Goal: Task Accomplishment & Management: Manage account settings

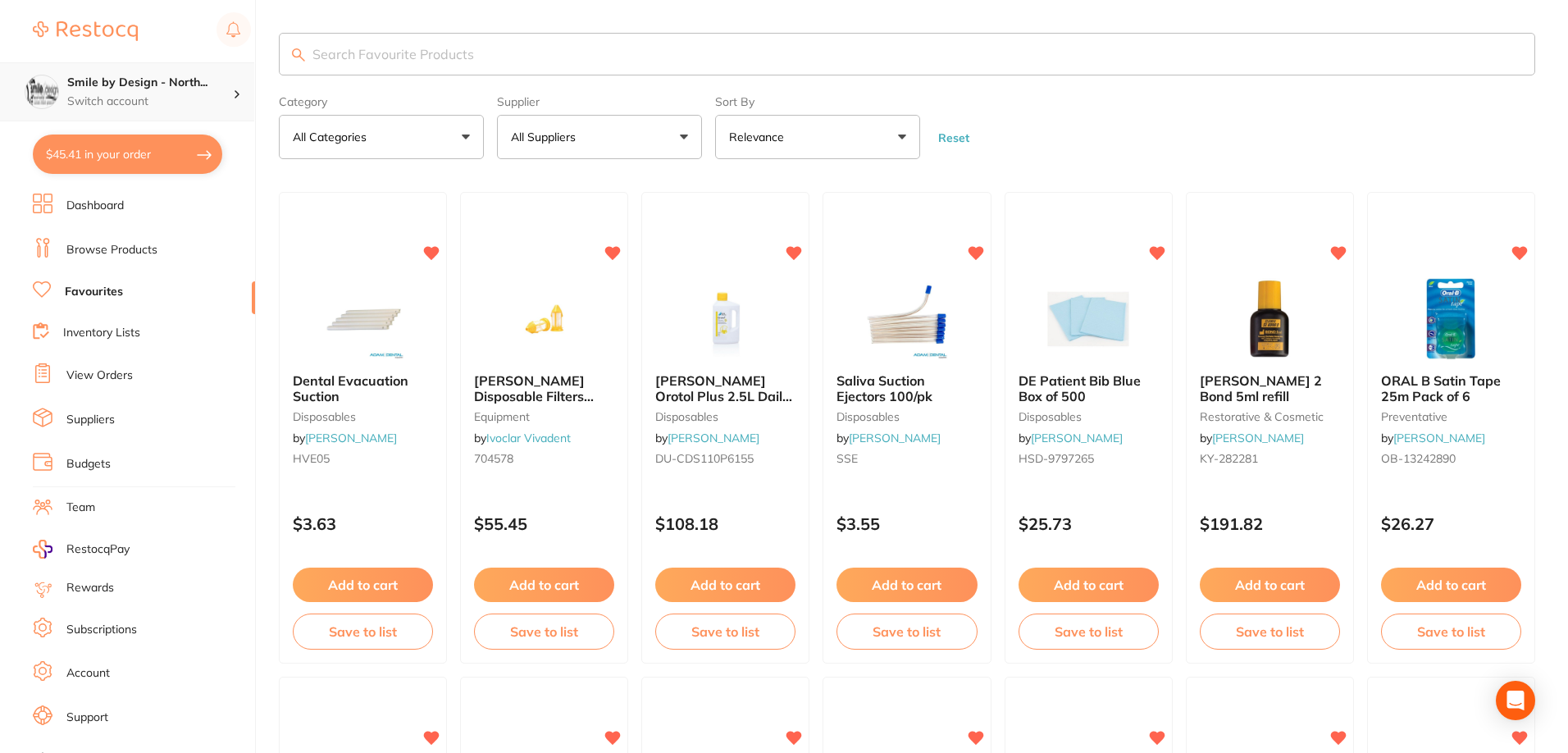
click at [139, 96] on p "Switch account" at bounding box center [150, 102] width 166 height 17
click at [232, 234] on ul "Dashboard Browse Products Favourites Inventory Lists View Orders Suppliers Budg…" at bounding box center [143, 477] width 222 height 566
click at [177, 134] on h4 "Smile by Design - [GEOGRAPHIC_DATA]" at bounding box center [140, 142] width 157 height 32
click at [116, 198] on link "Dashboard" at bounding box center [95, 206] width 57 height 17
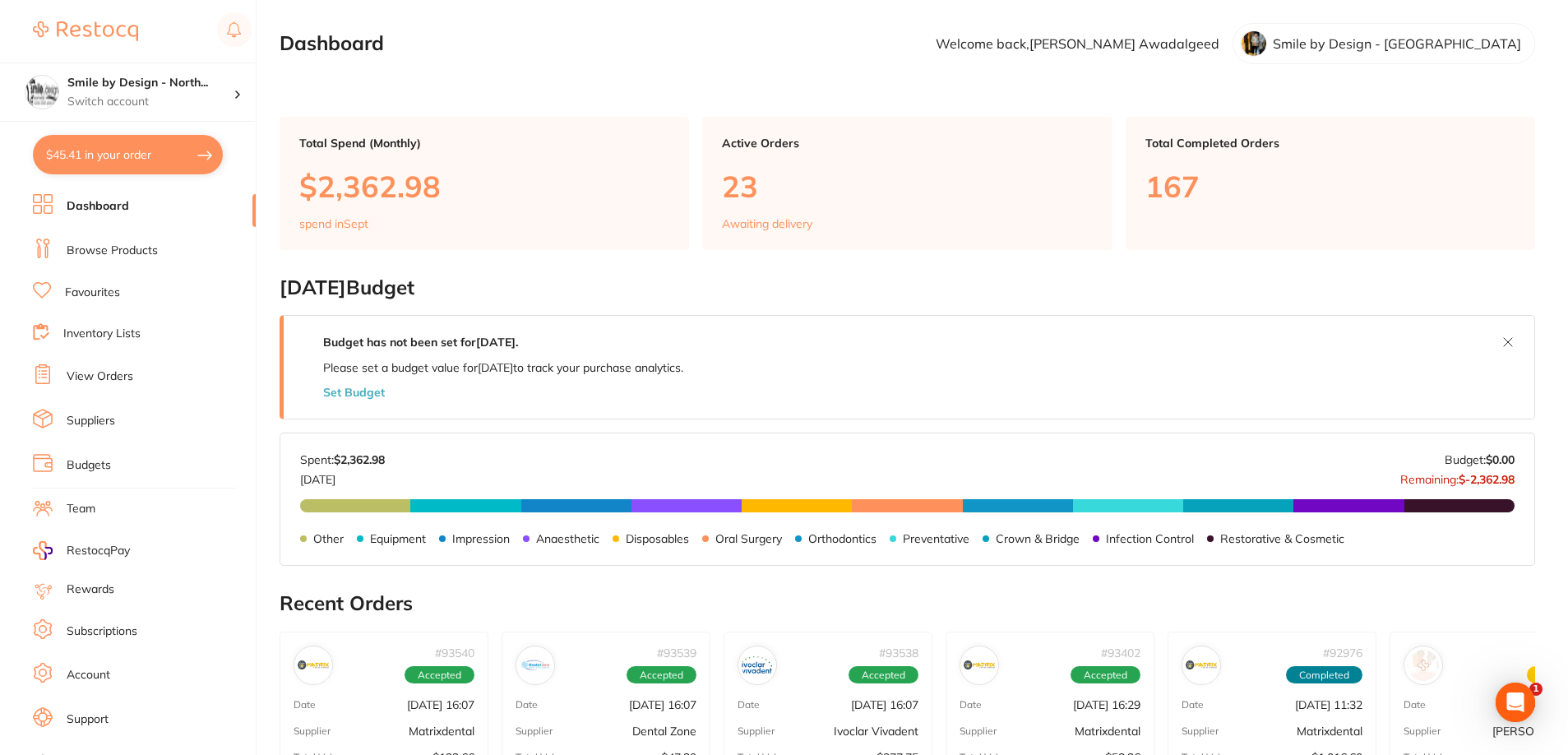
click at [113, 331] on link "Inventory Lists" at bounding box center [101, 334] width 77 height 17
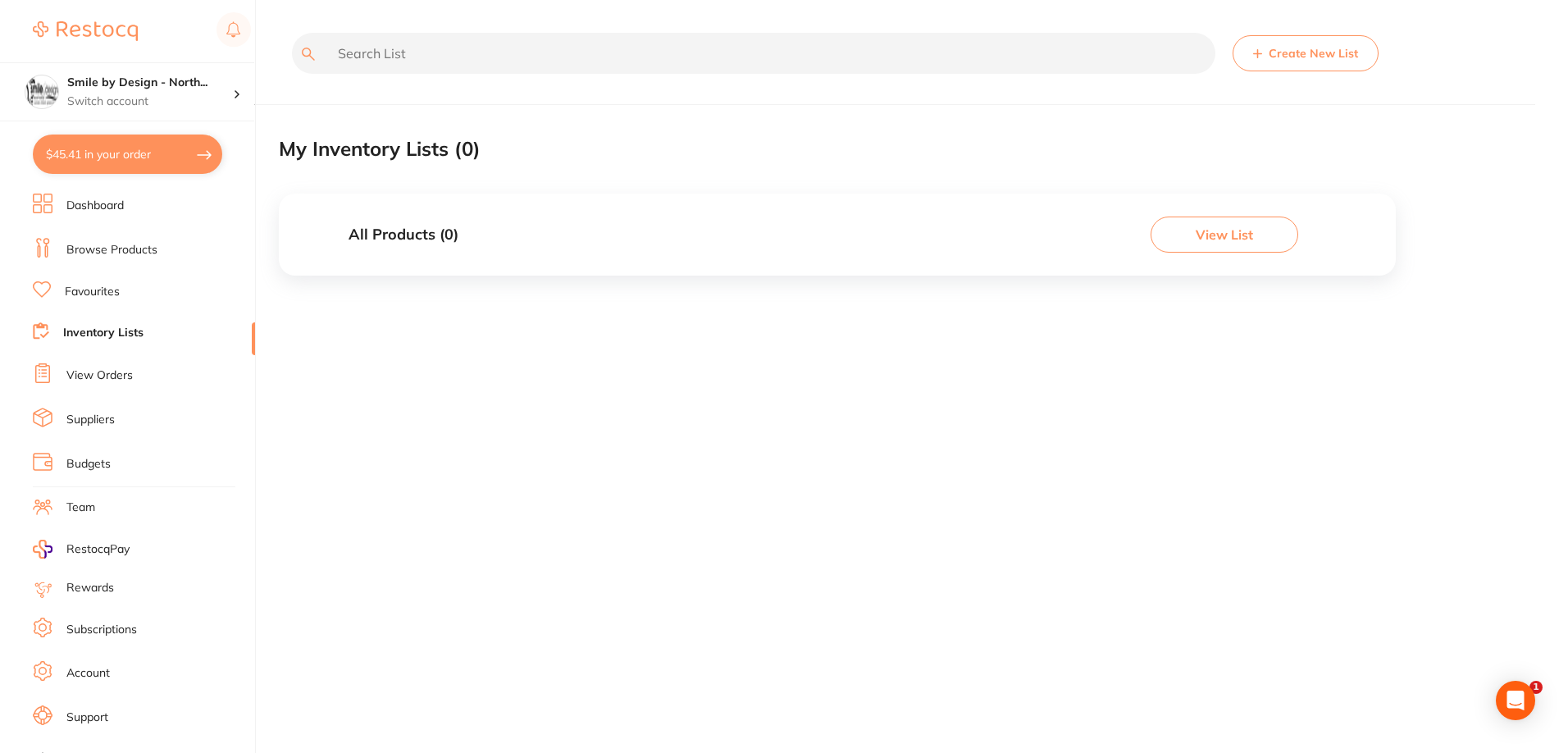
click at [120, 376] on link "View Orders" at bounding box center [99, 376] width 66 height 17
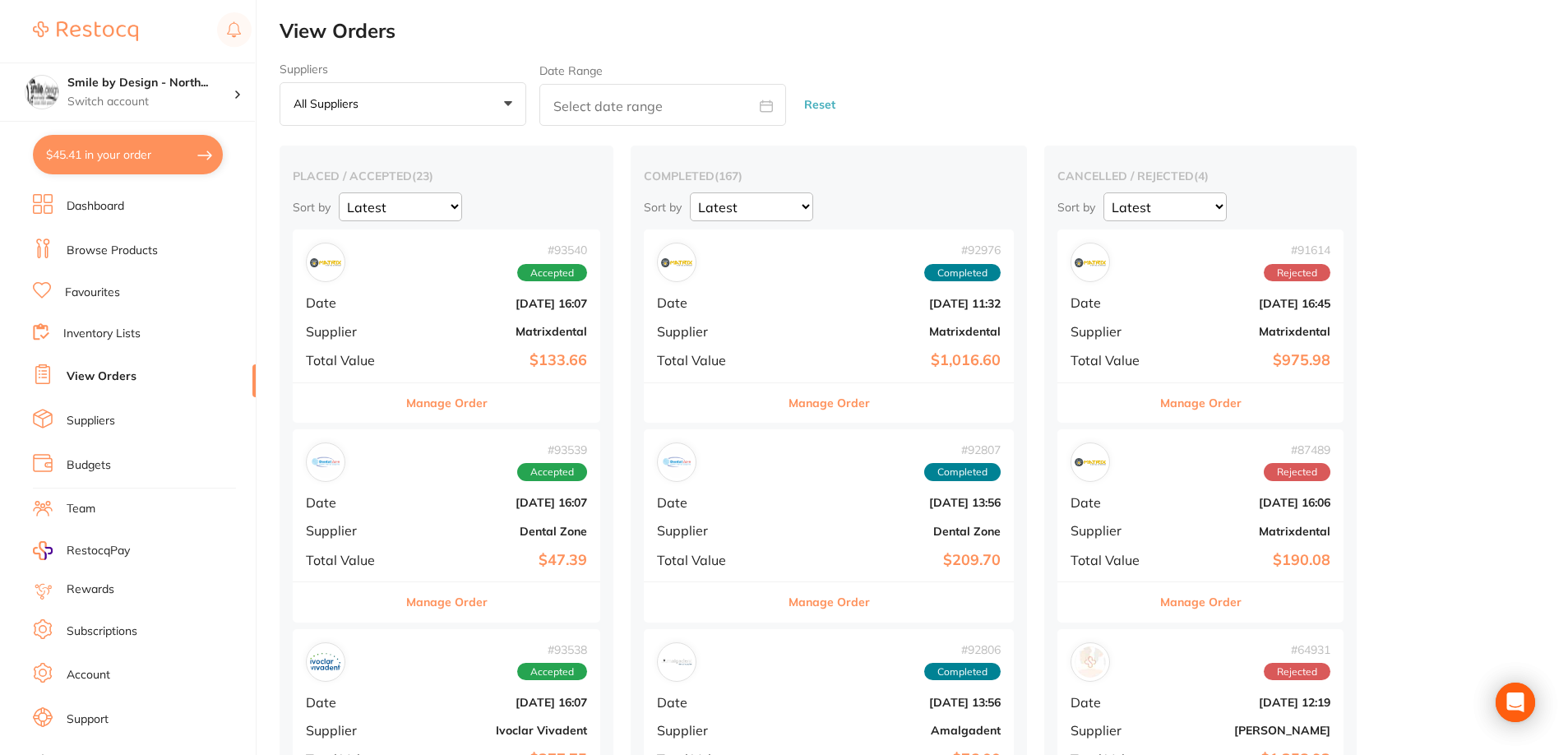
click at [445, 338] on b "Matrixdental" at bounding box center [498, 331] width 178 height 13
click at [488, 509] on b "[DATE] 16:07" at bounding box center [498, 502] width 178 height 13
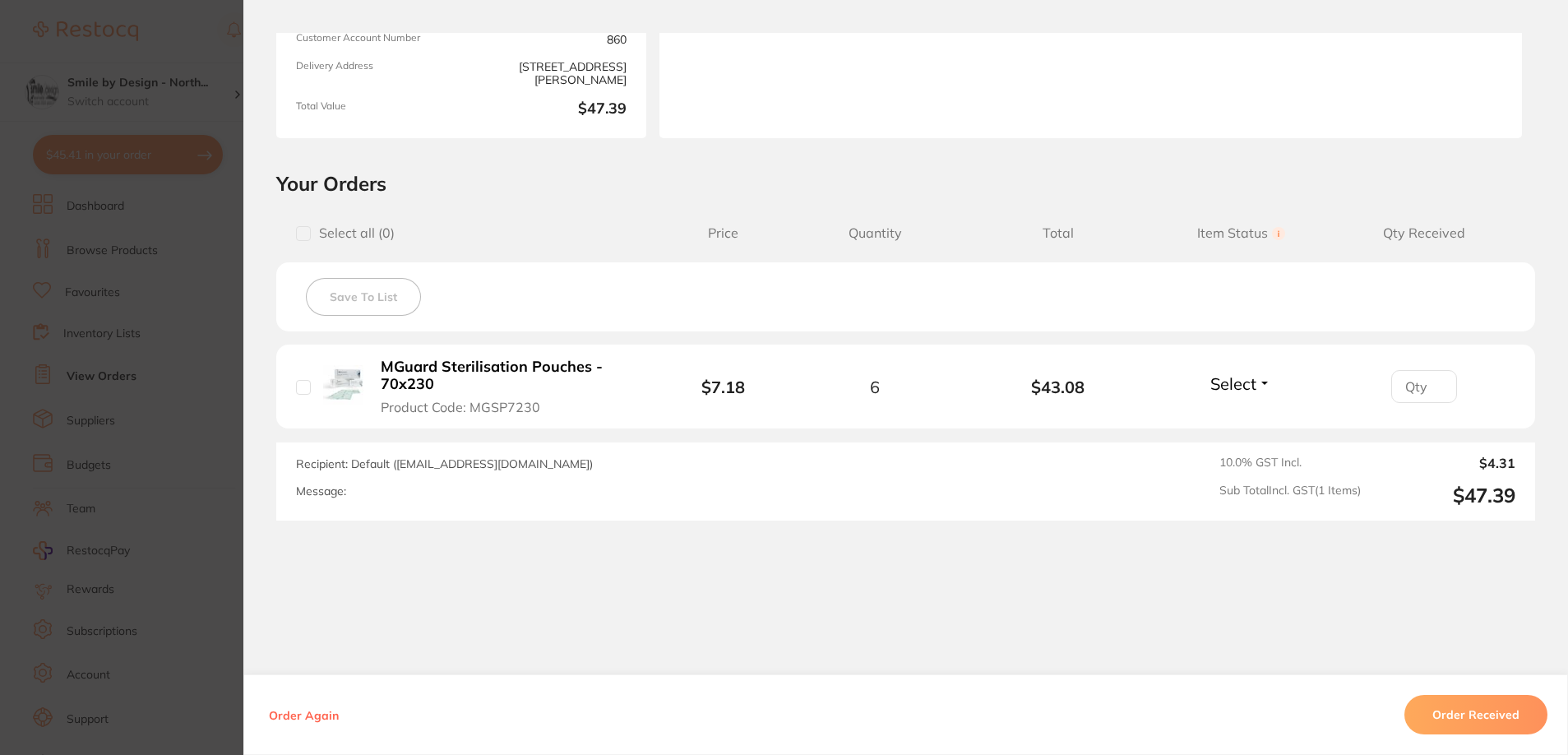
scroll to position [243, 0]
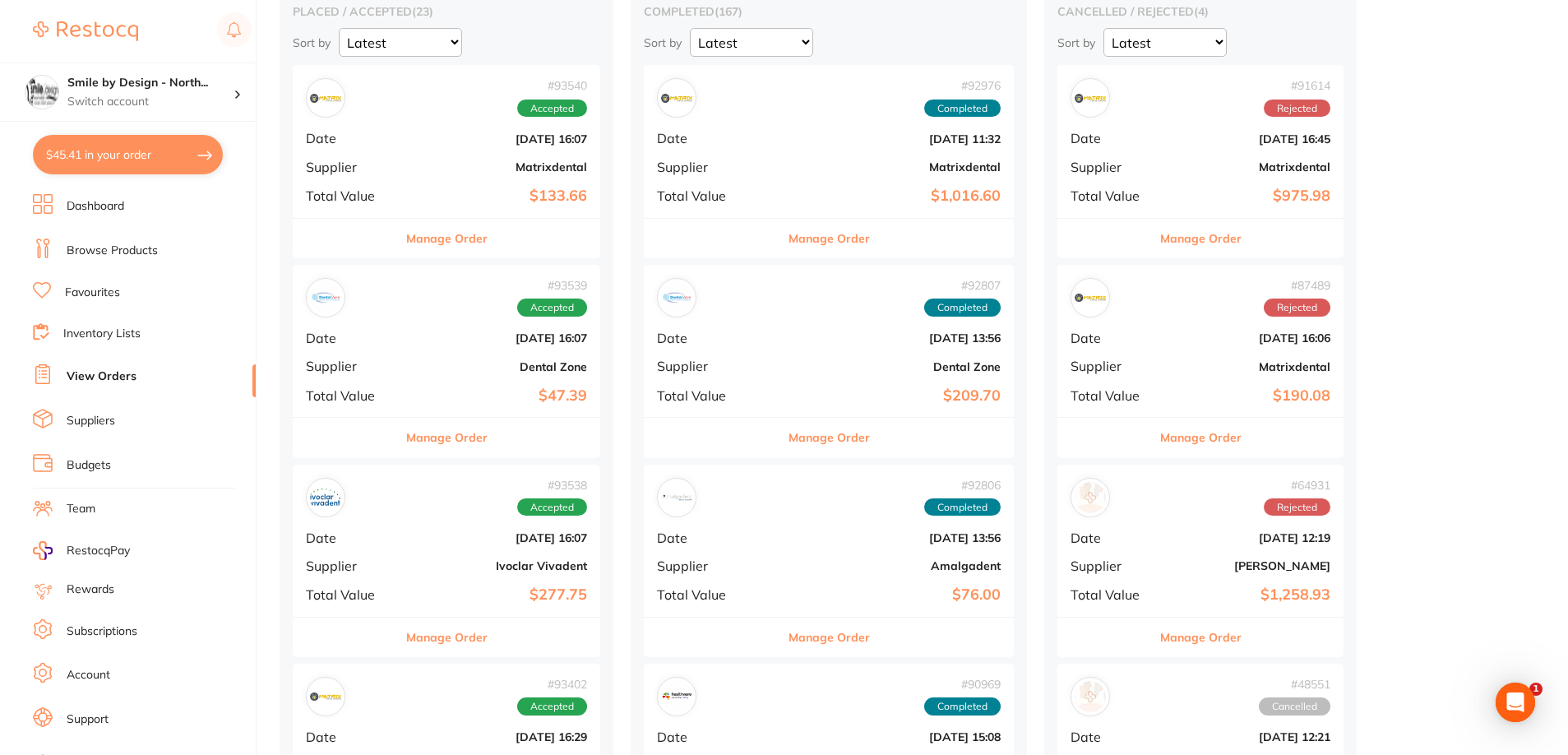
click at [474, 552] on div "# 93538 Accepted Date Sept 11 2025, 16:07 Supplier Ivoclar Vivadent Total Value…" at bounding box center [447, 541] width 308 height 152
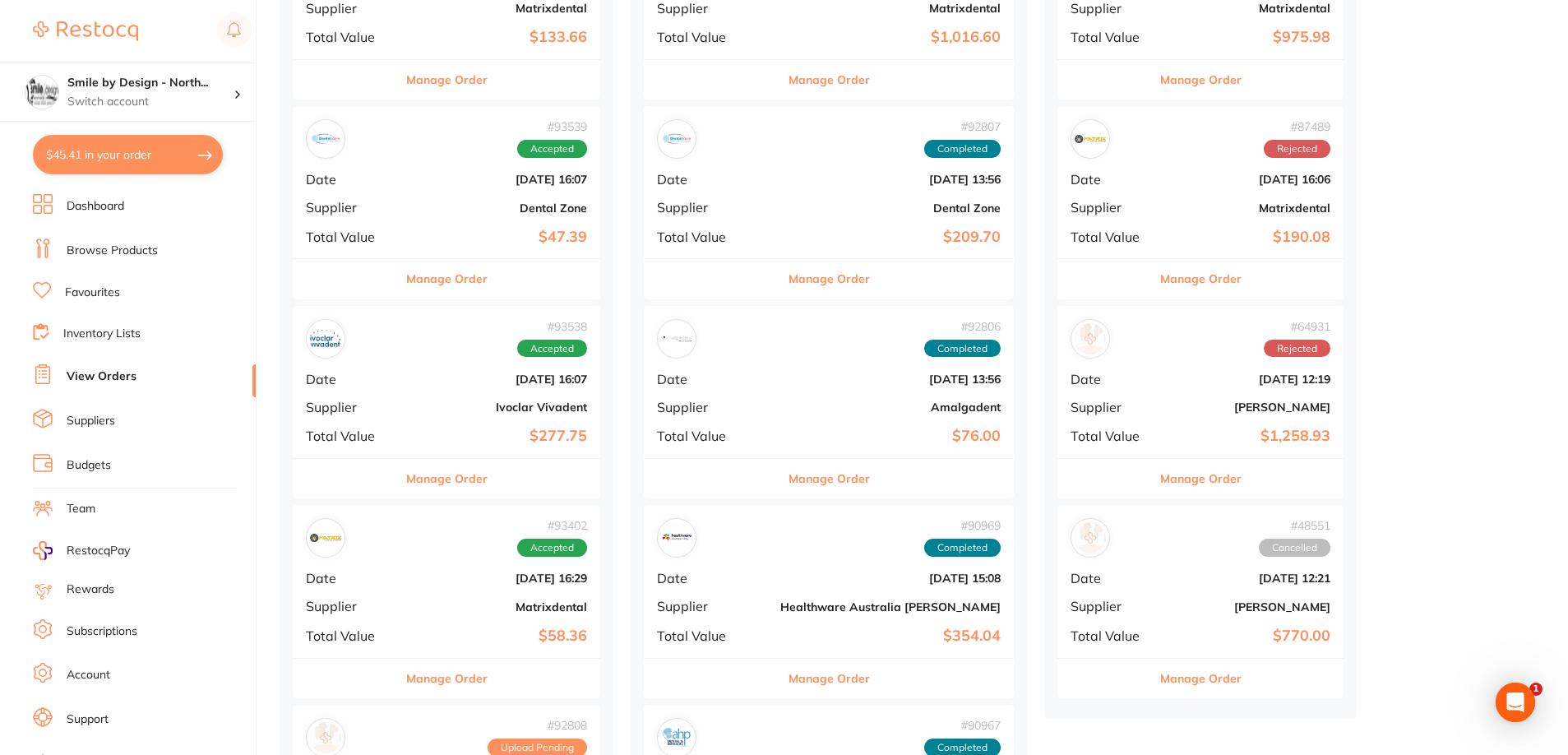
scroll to position [411, 0]
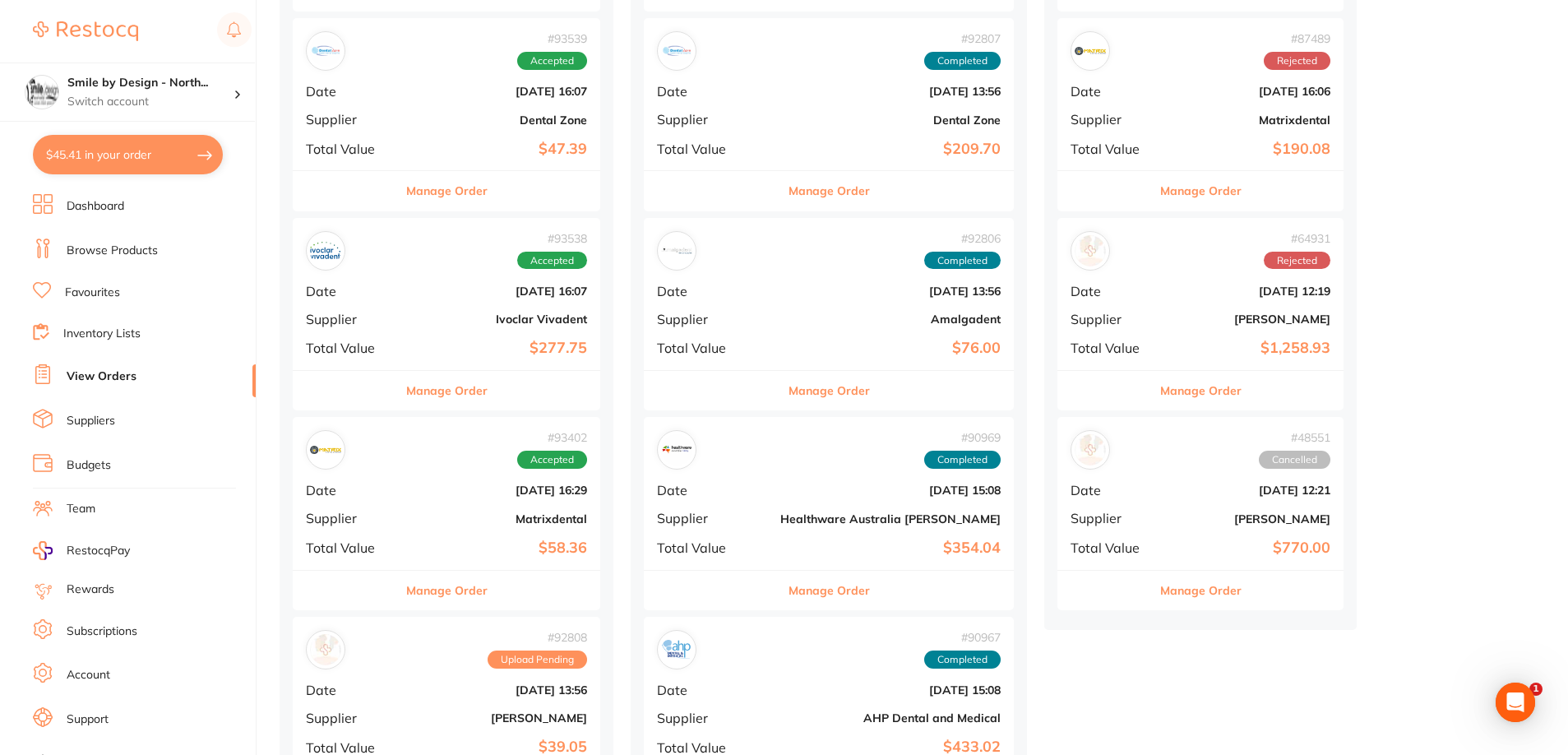
click at [487, 507] on div "# 93402 Accepted Date Sept 10 2025, 16:29 Supplier Matrixdental Total Value $58…" at bounding box center [447, 493] width 308 height 152
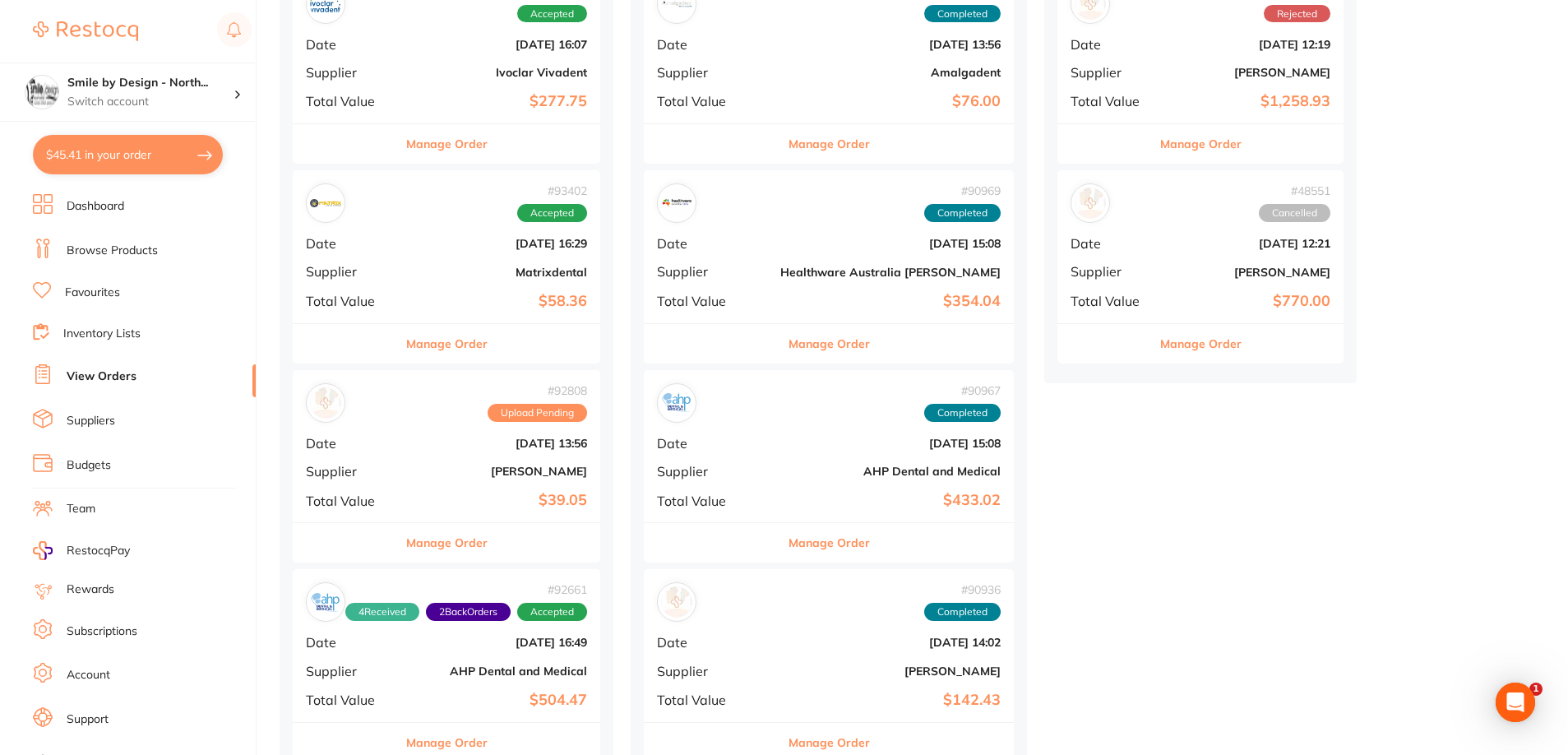
click at [498, 504] on b "$39.05" at bounding box center [498, 501] width 178 height 17
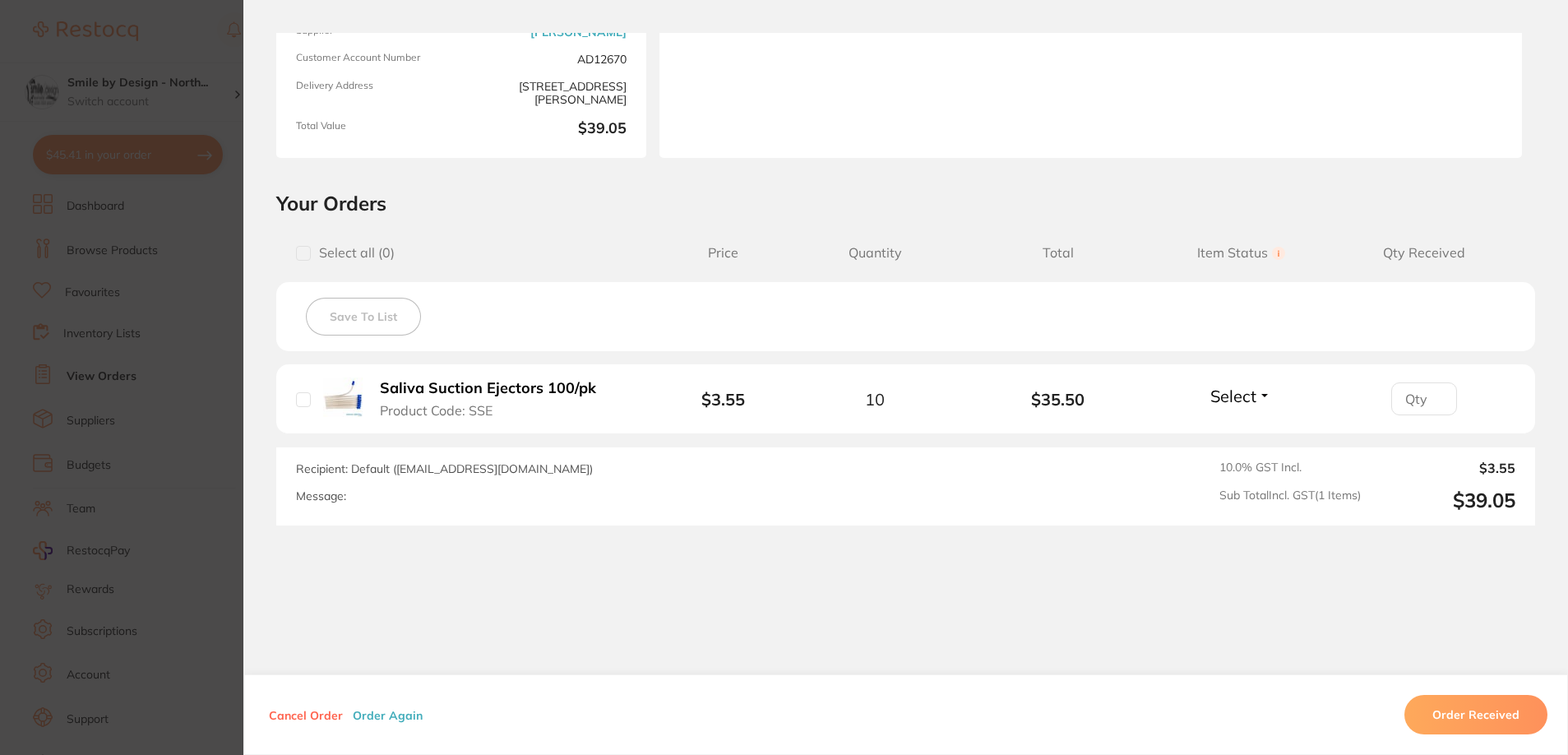
scroll to position [229, 0]
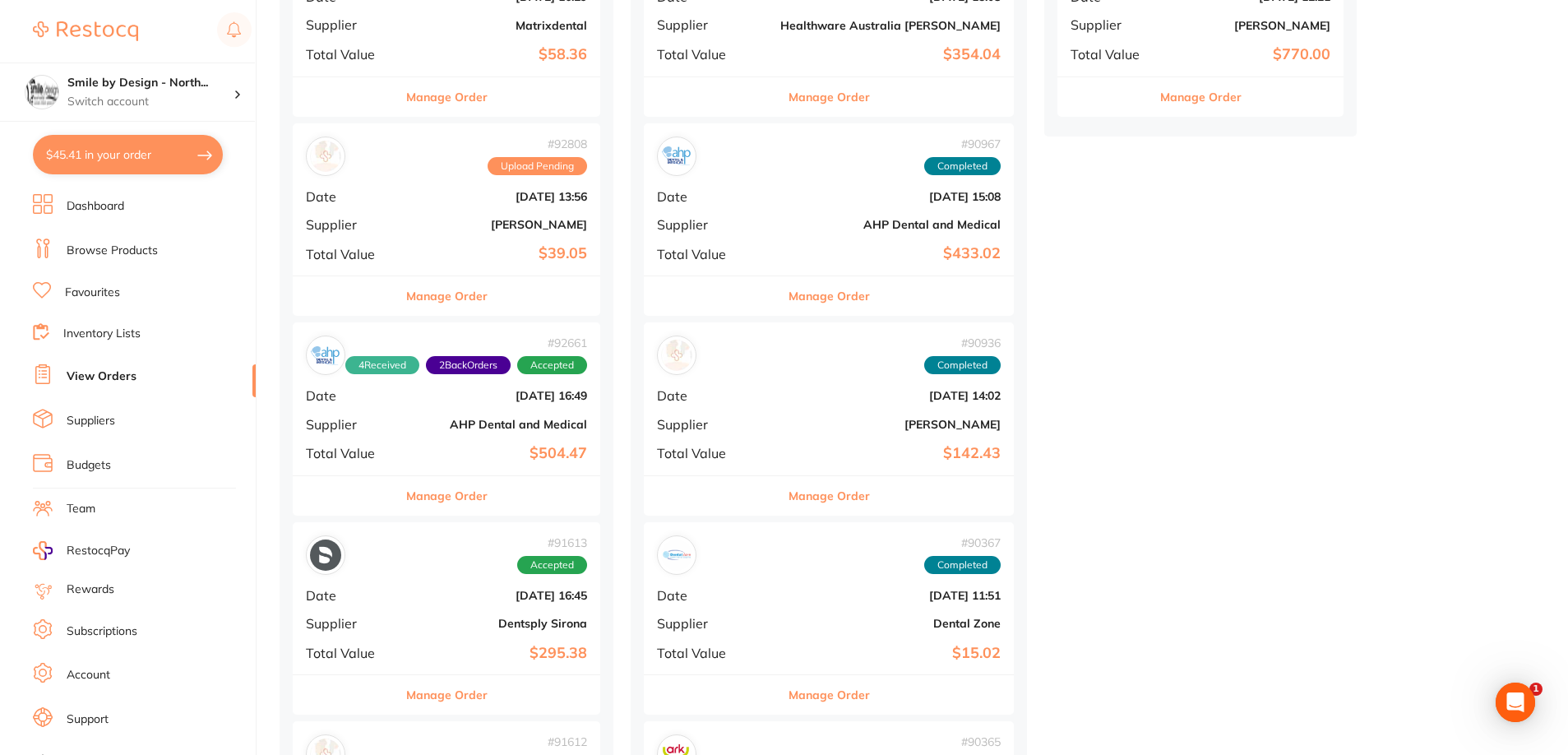
click at [494, 487] on div "Manage Order" at bounding box center [447, 495] width 308 height 40
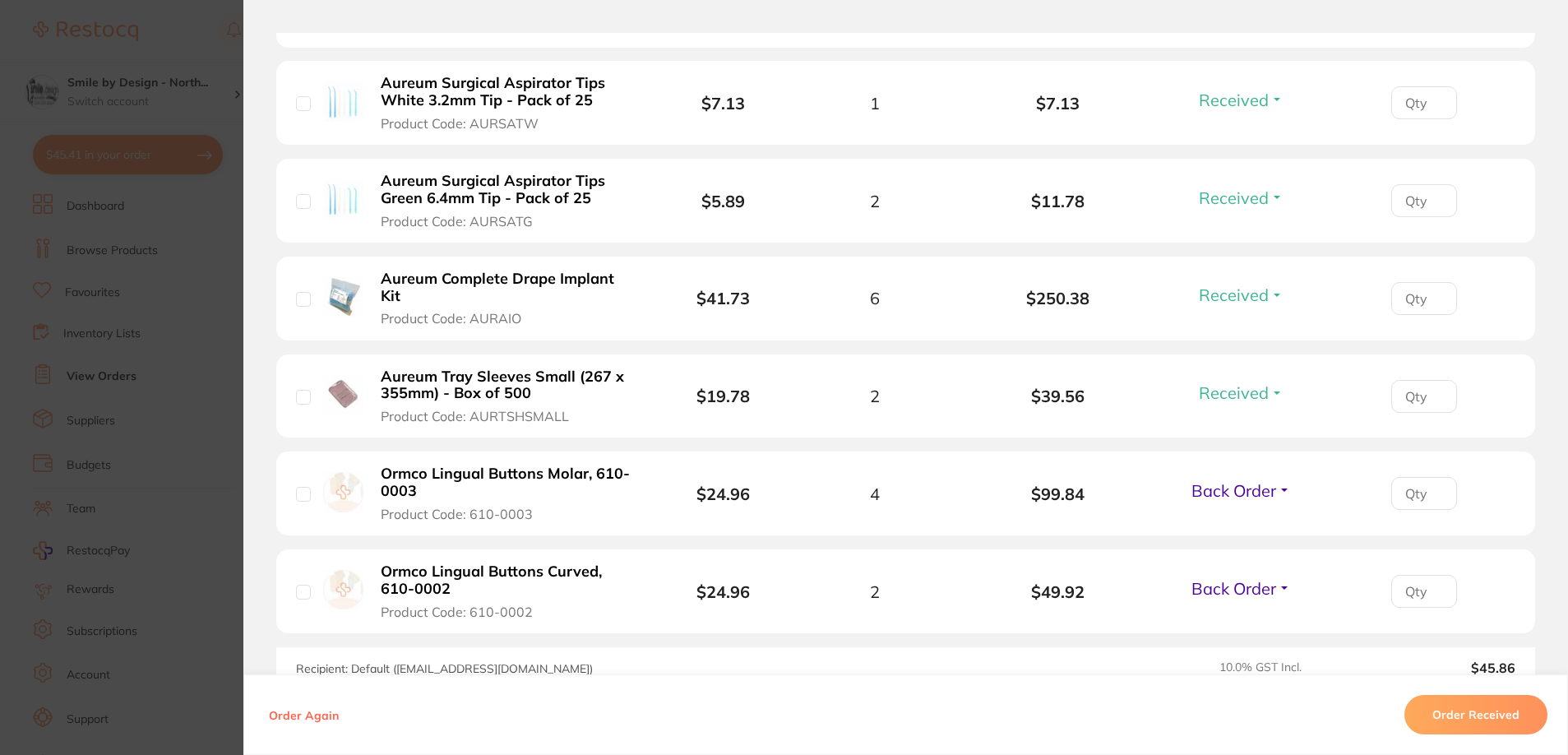
scroll to position [956, 0]
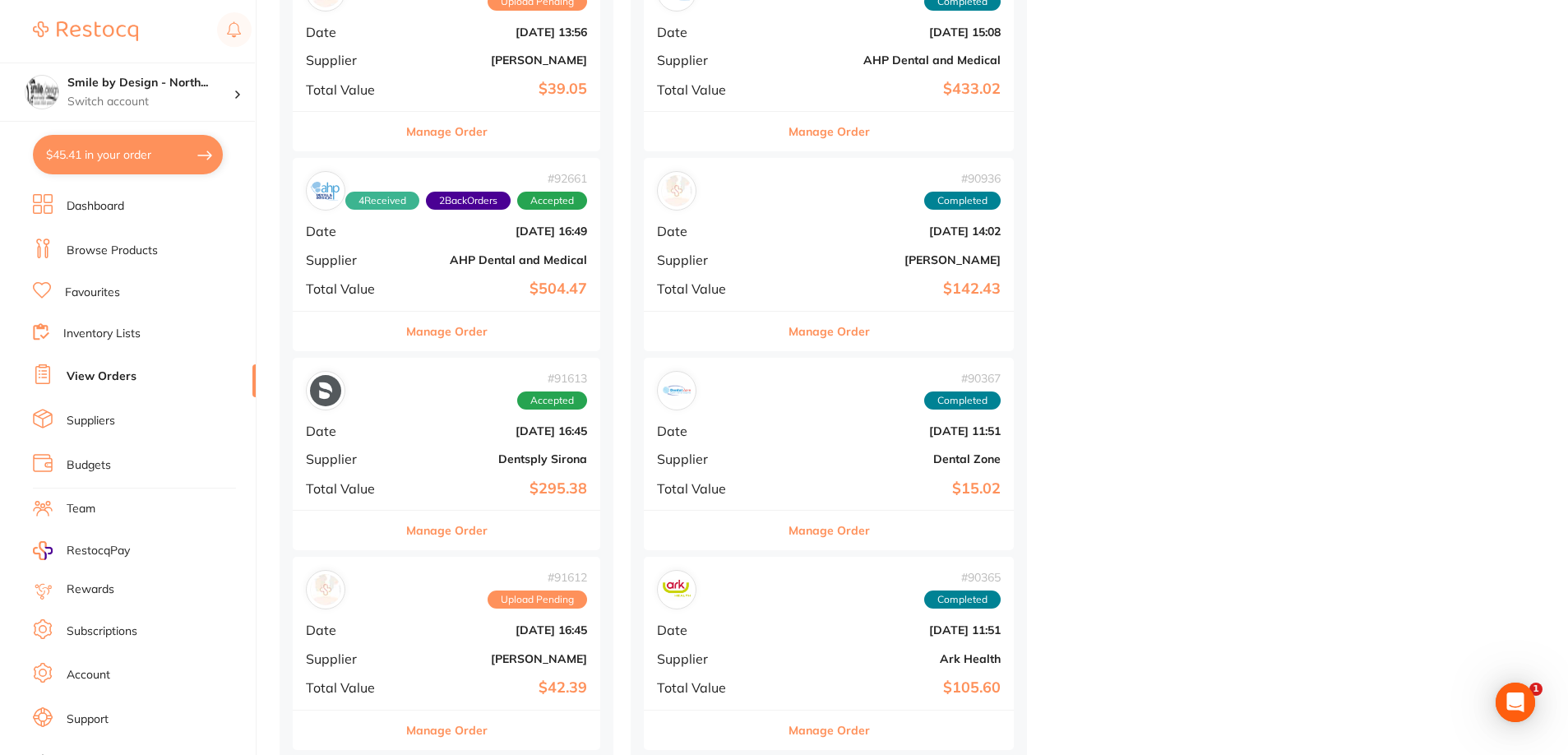
click at [507, 484] on b "$295.38" at bounding box center [498, 489] width 178 height 17
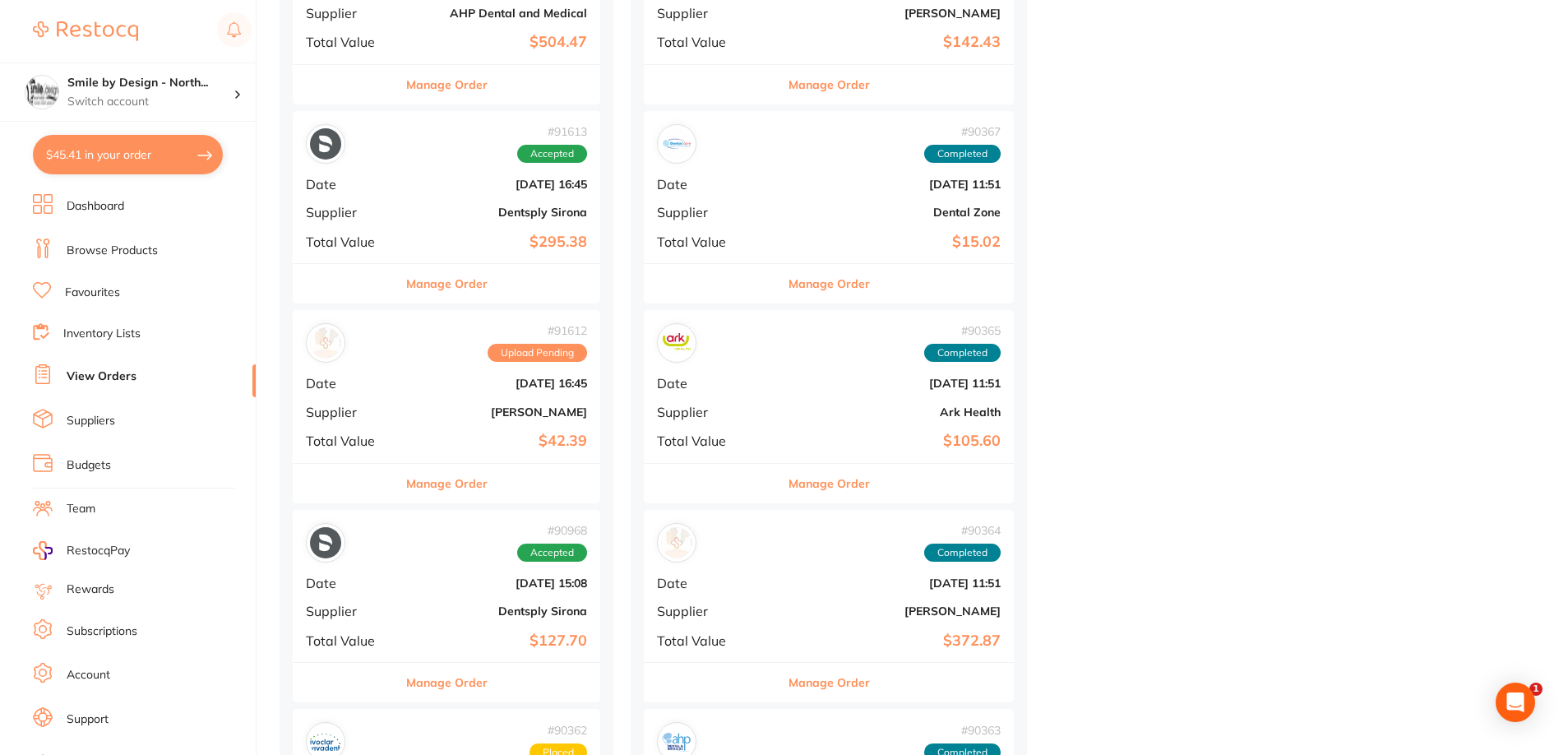
click at [486, 454] on div "# 91612 Upload Pending Date Aug 27 2025, 16:45 Supplier Adam Dental Total Value…" at bounding box center [447, 386] width 308 height 152
click at [447, 587] on b "[DATE] 15:08" at bounding box center [498, 583] width 178 height 13
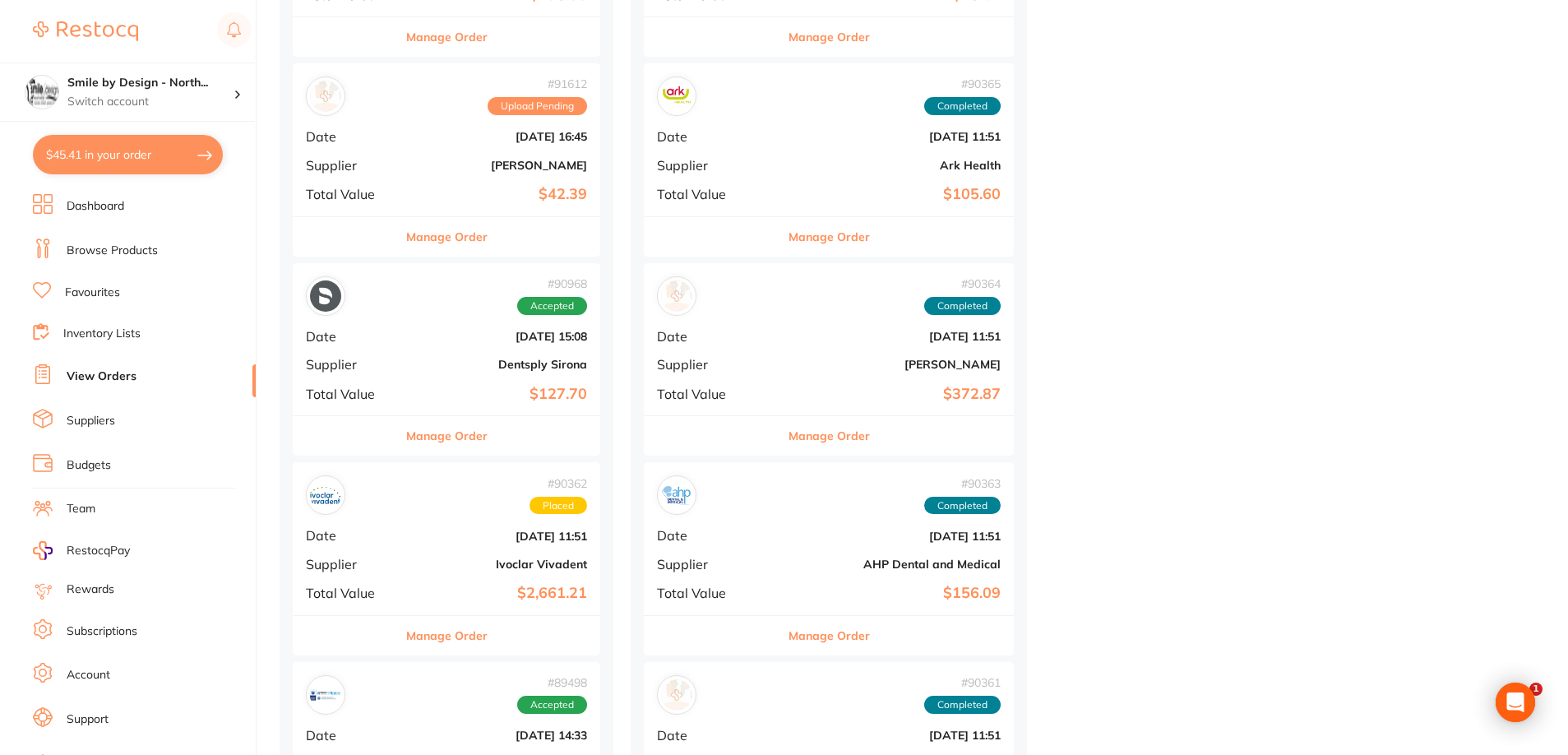
click at [495, 541] on b "[DATE] 11:51" at bounding box center [498, 536] width 178 height 13
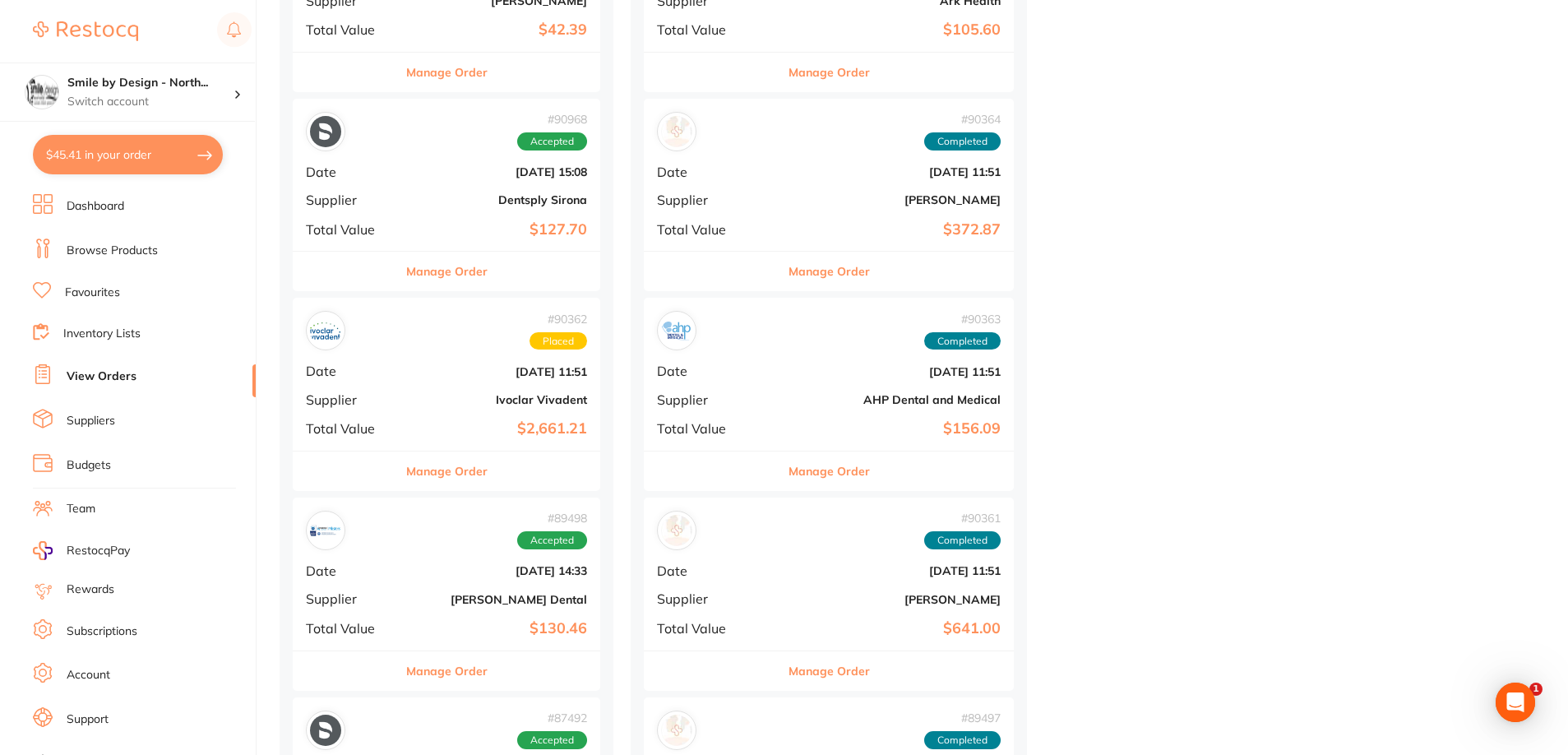
click at [495, 541] on div "# 89498 Accepted" at bounding box center [447, 531] width 282 height 39
click at [91, 295] on link "Favourites" at bounding box center [92, 293] width 55 height 17
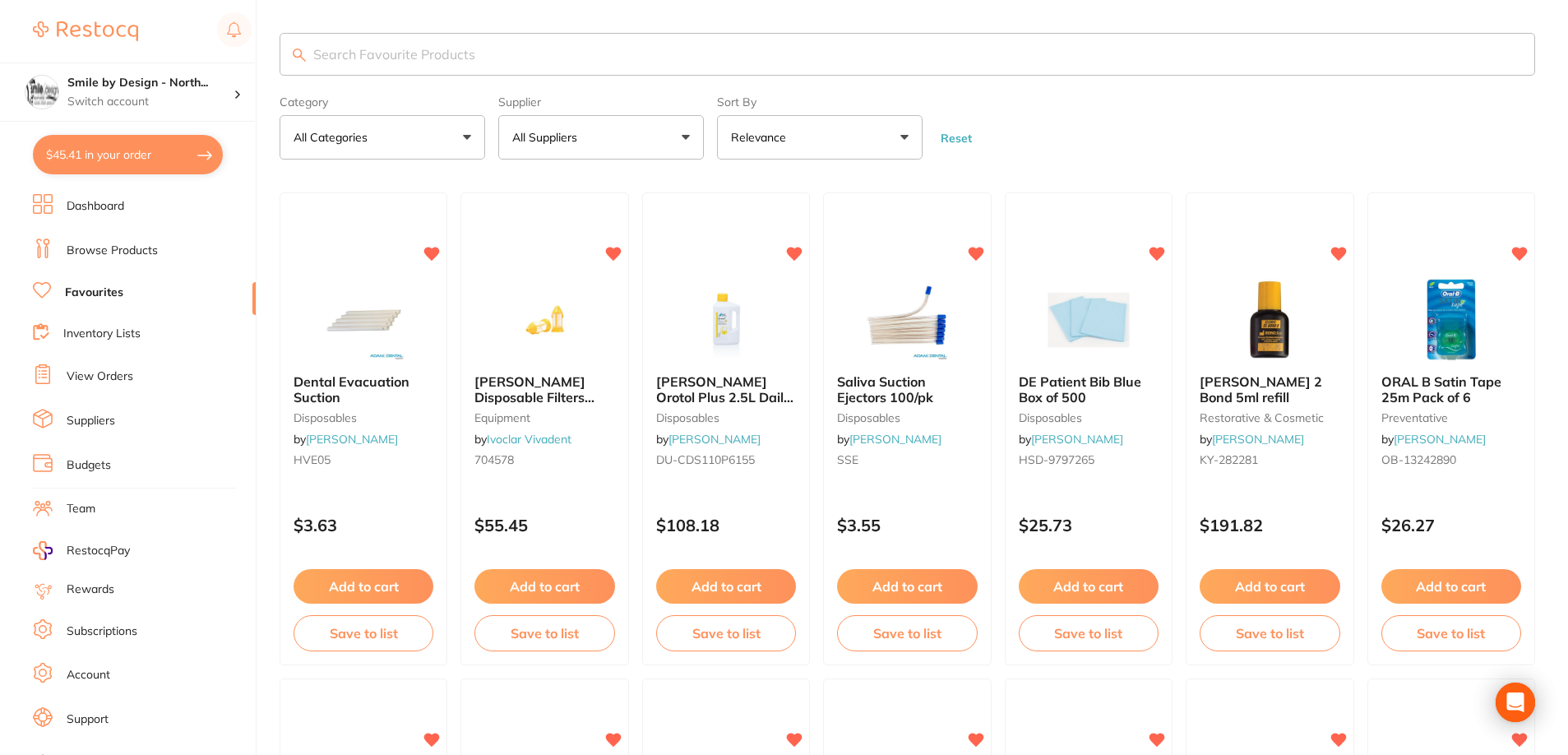
click at [382, 37] on input "search" at bounding box center [908, 54] width 1256 height 43
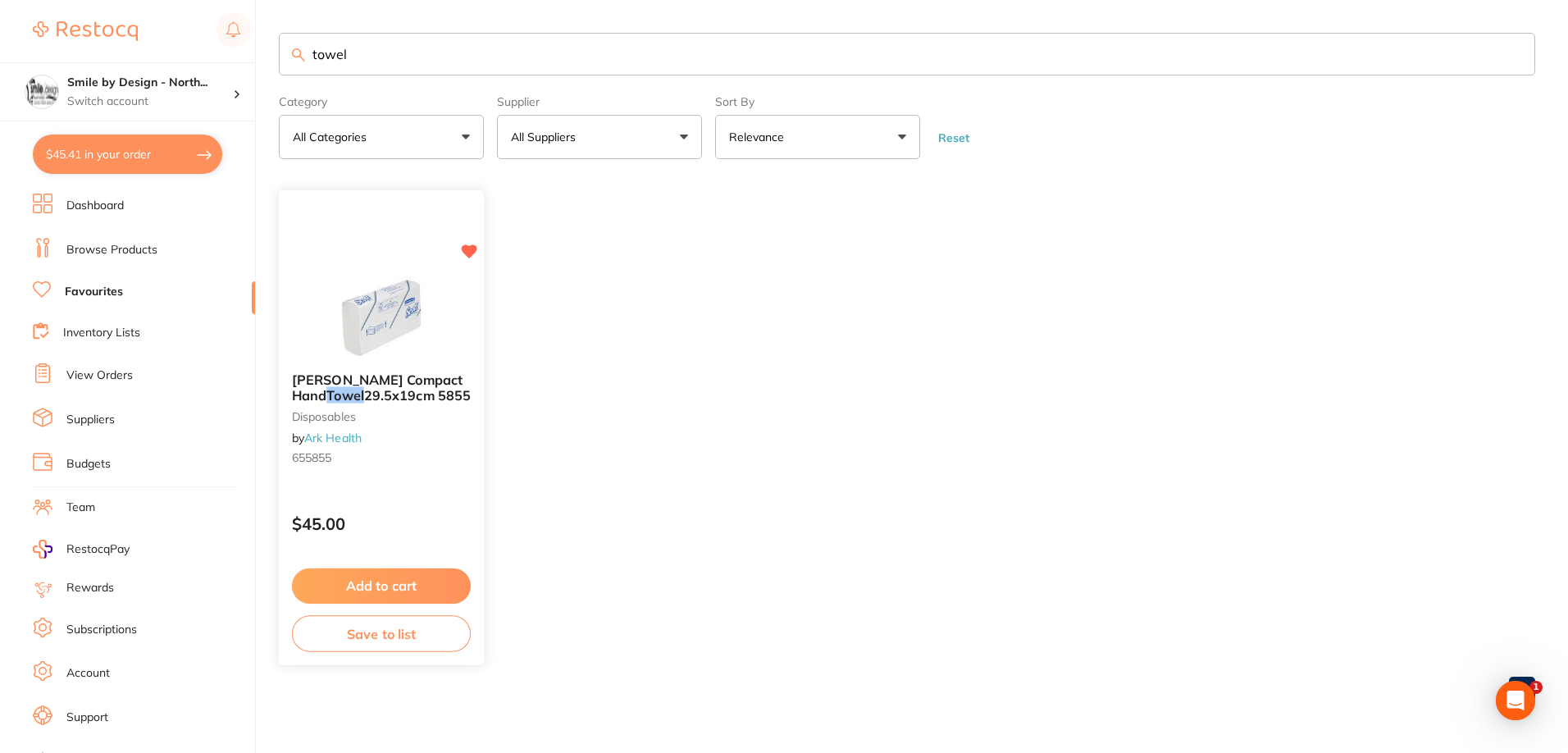
type input "towel"
click at [384, 312] on img at bounding box center [380, 318] width 108 height 82
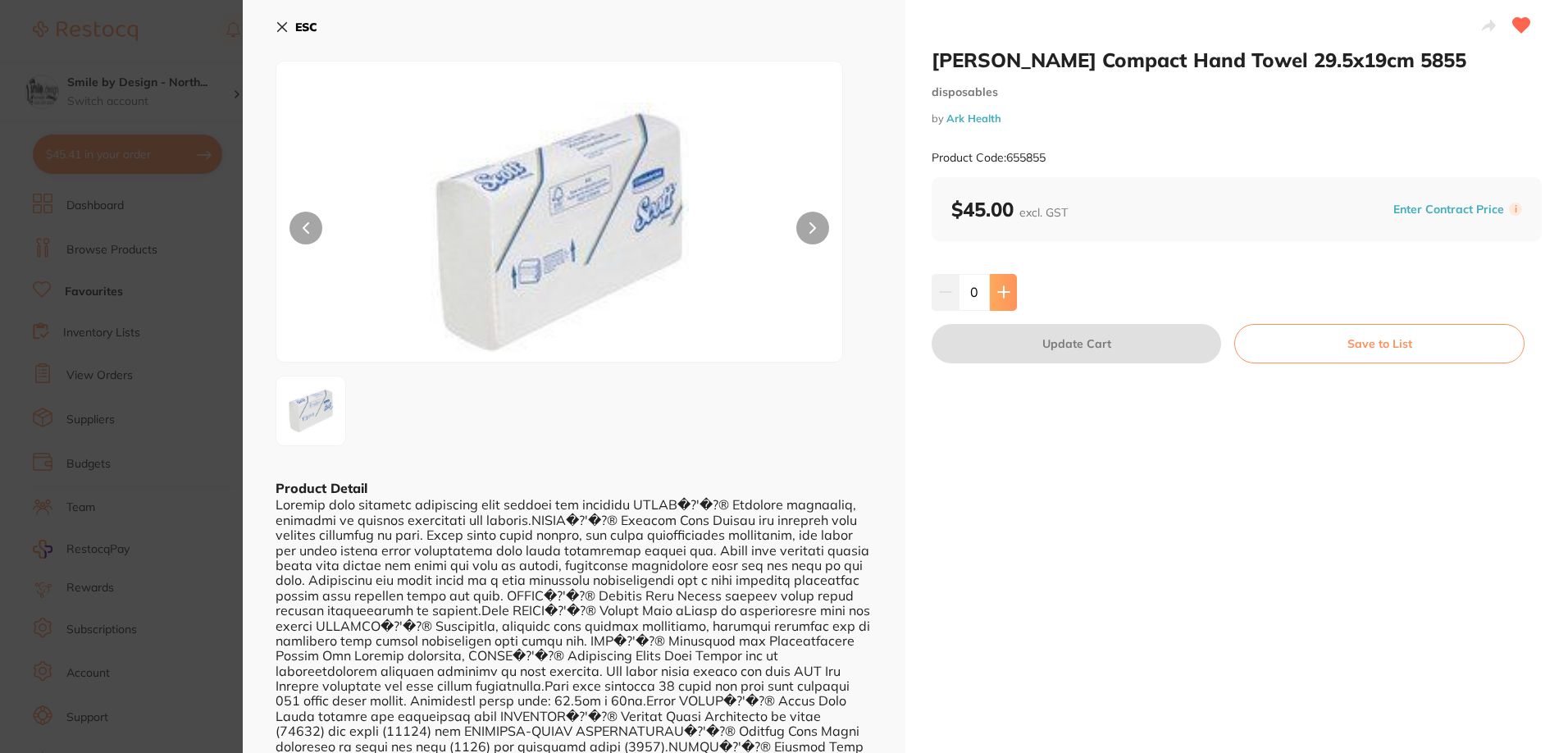
click at [1009, 282] on button at bounding box center [1003, 292] width 27 height 37
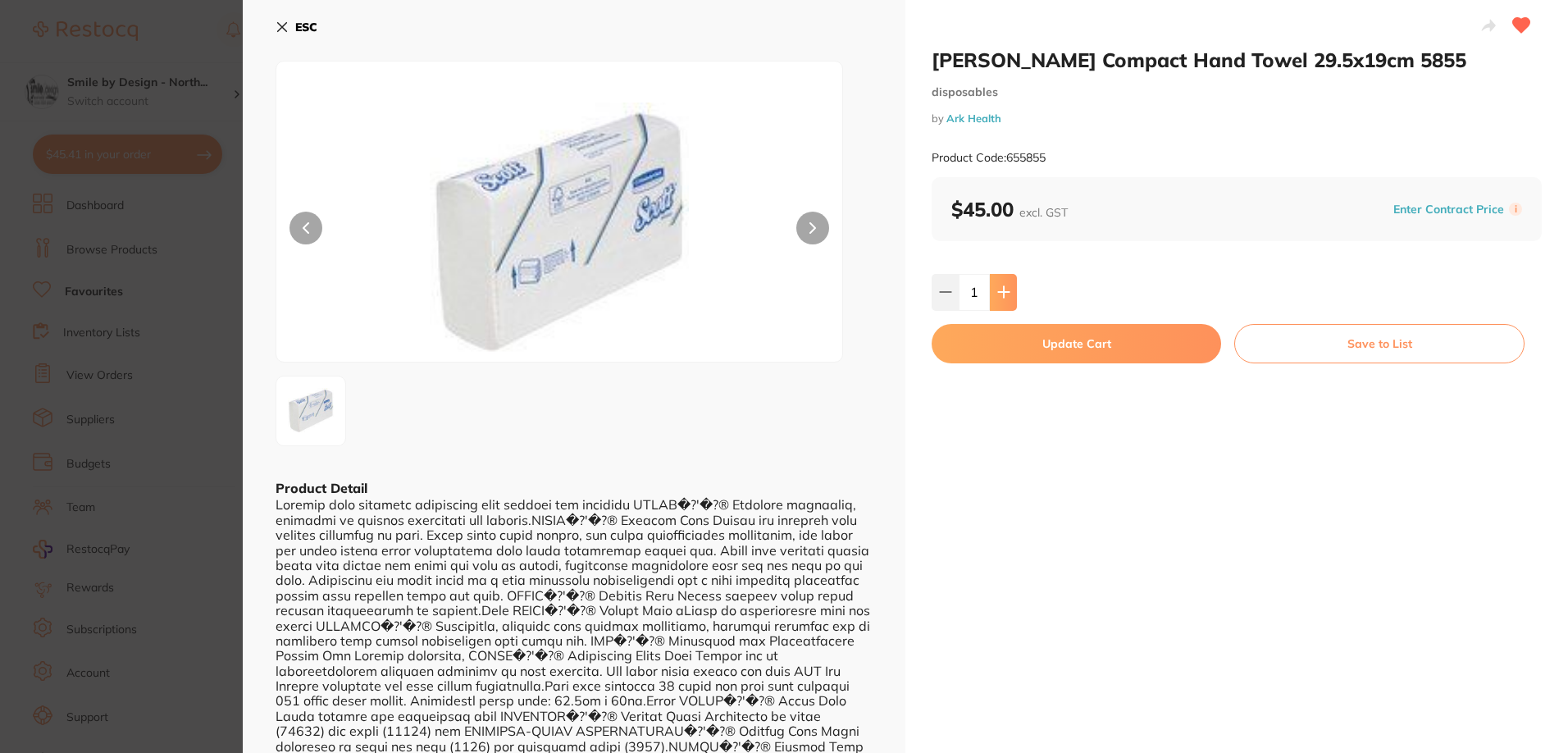
click at [1009, 282] on button at bounding box center [1003, 292] width 27 height 37
type input "2"
click at [1118, 362] on button "Update Cart" at bounding box center [1076, 344] width 289 height 39
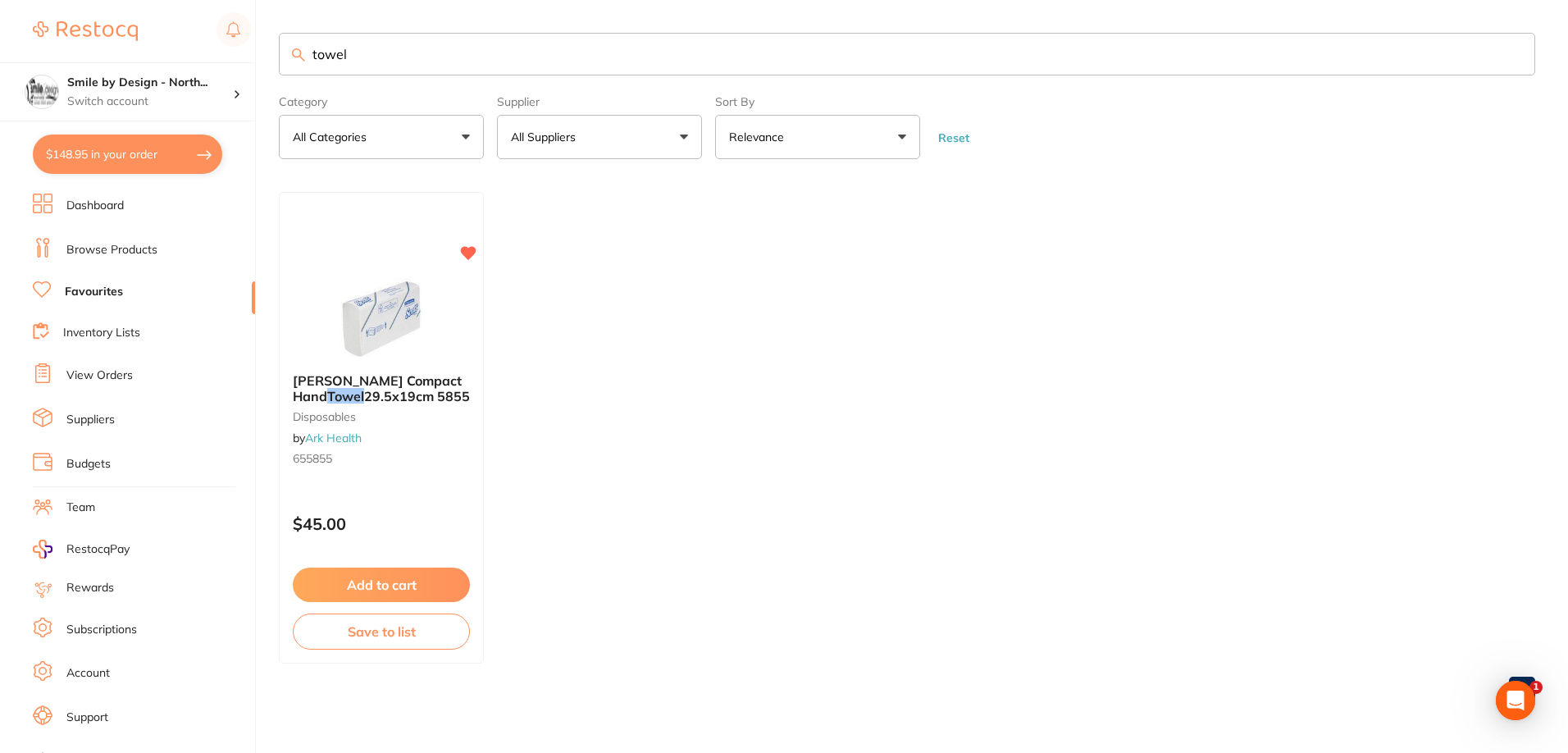
click at [151, 146] on button "$148.95 in your order" at bounding box center [127, 155] width 189 height 39
checkbox input "true"
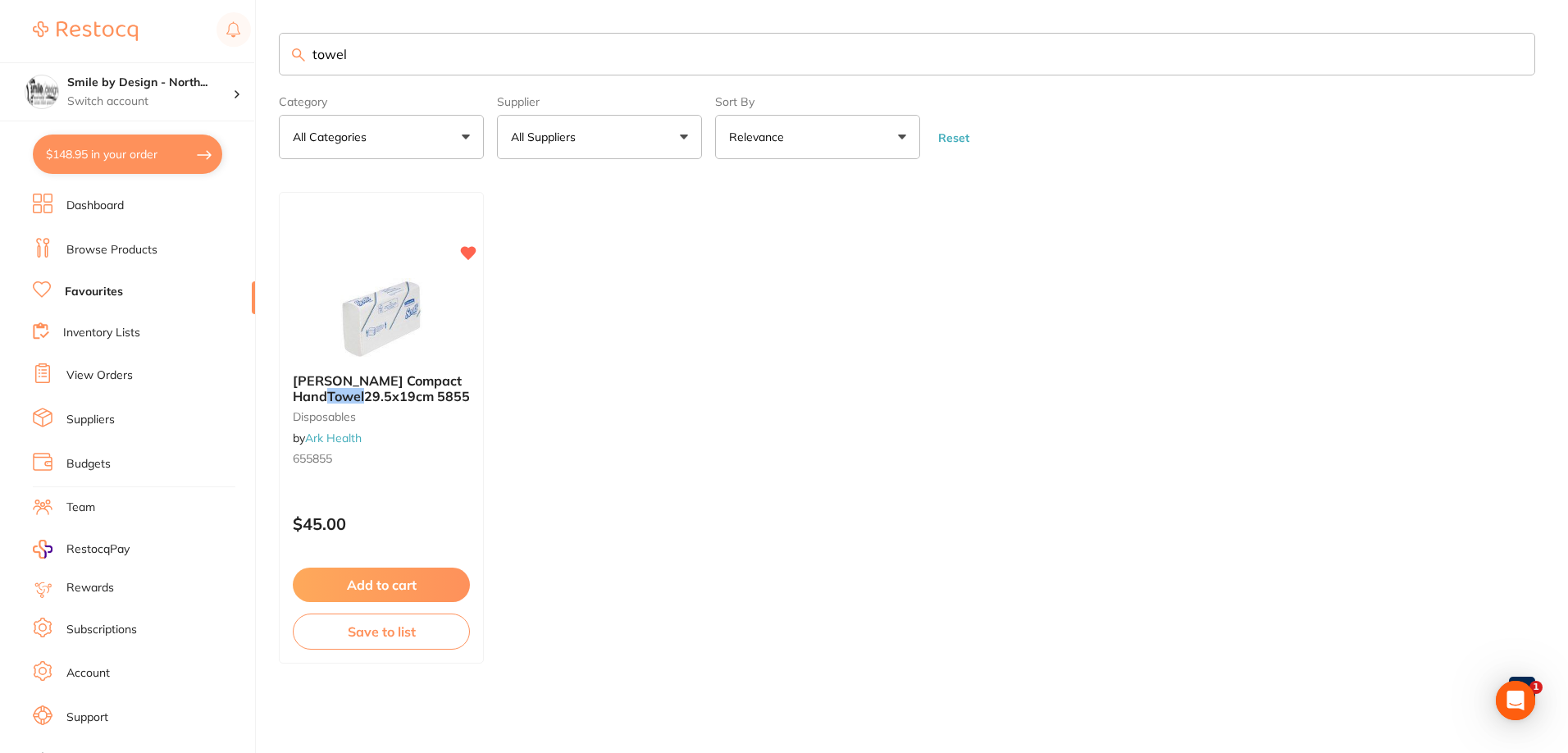
checkbox input "true"
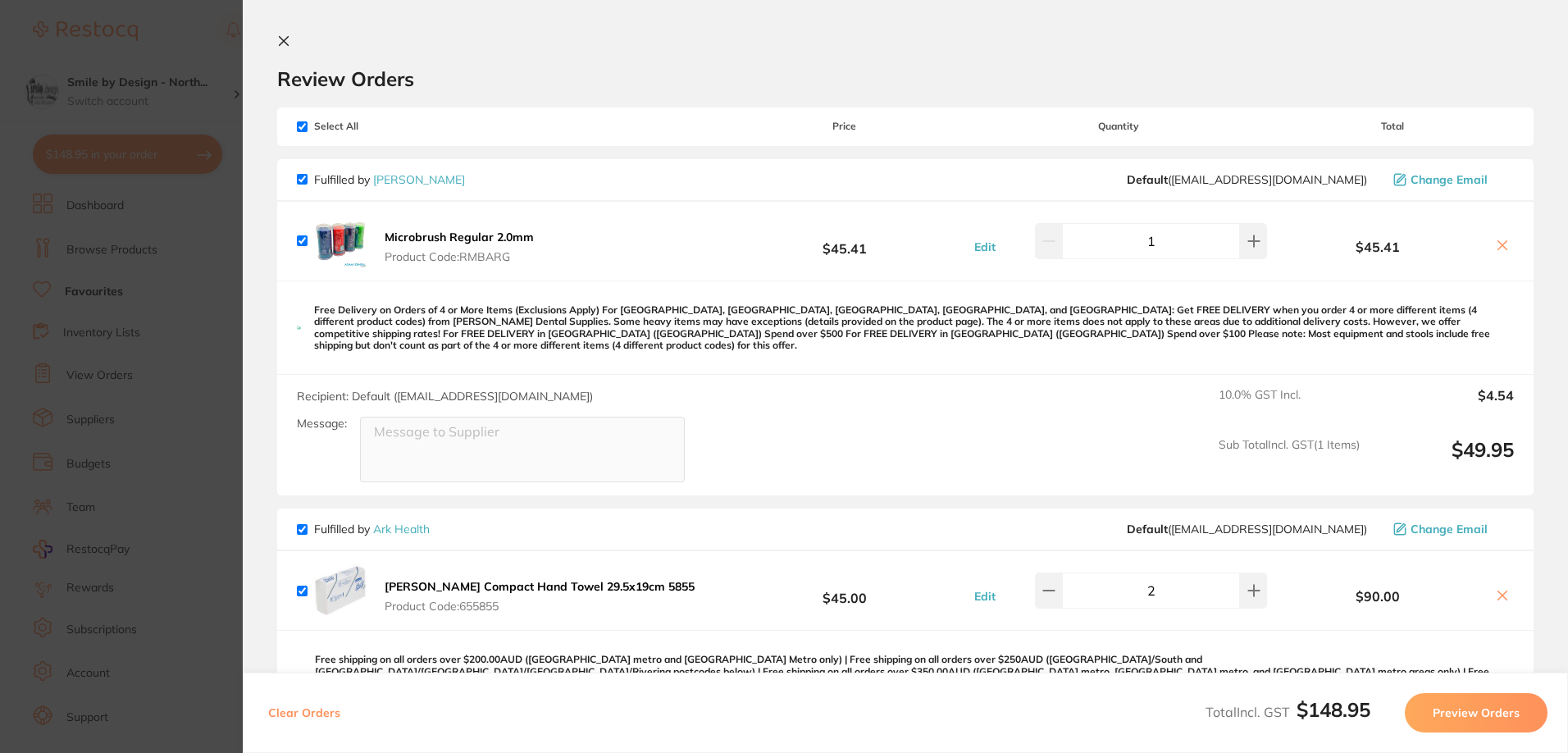
click at [175, 275] on section "Update RRP Set your pre negotiated price for this item. Item Agreed RRP (excl. …" at bounding box center [784, 376] width 1568 height 753
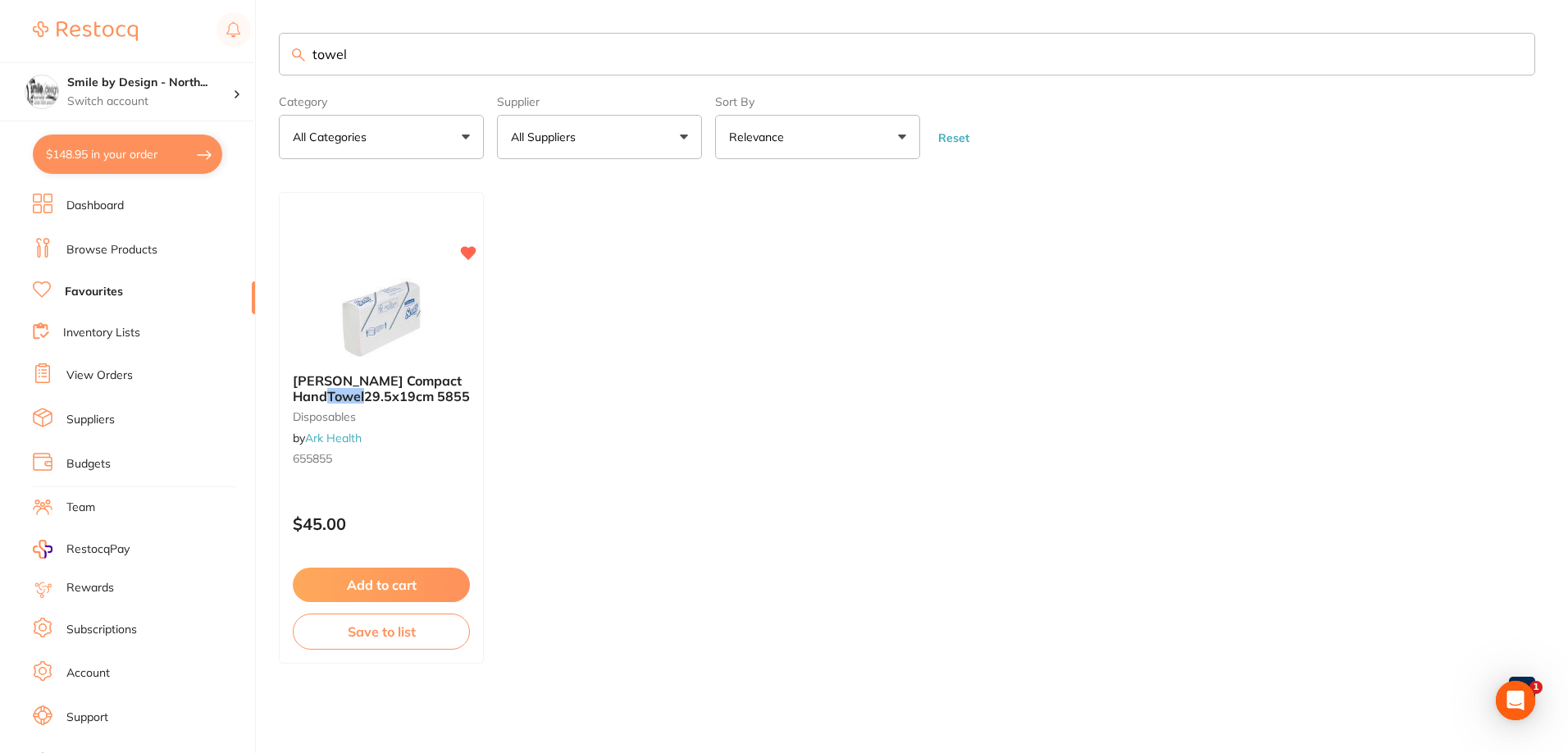
drag, startPoint x: 371, startPoint y: 52, endPoint x: 240, endPoint y: 56, distance: 131.1
click at [241, 56] on div "$148.95 Smile by Design - North... Switch account Smile by Design - North Sydne…" at bounding box center [784, 376] width 1568 height 753
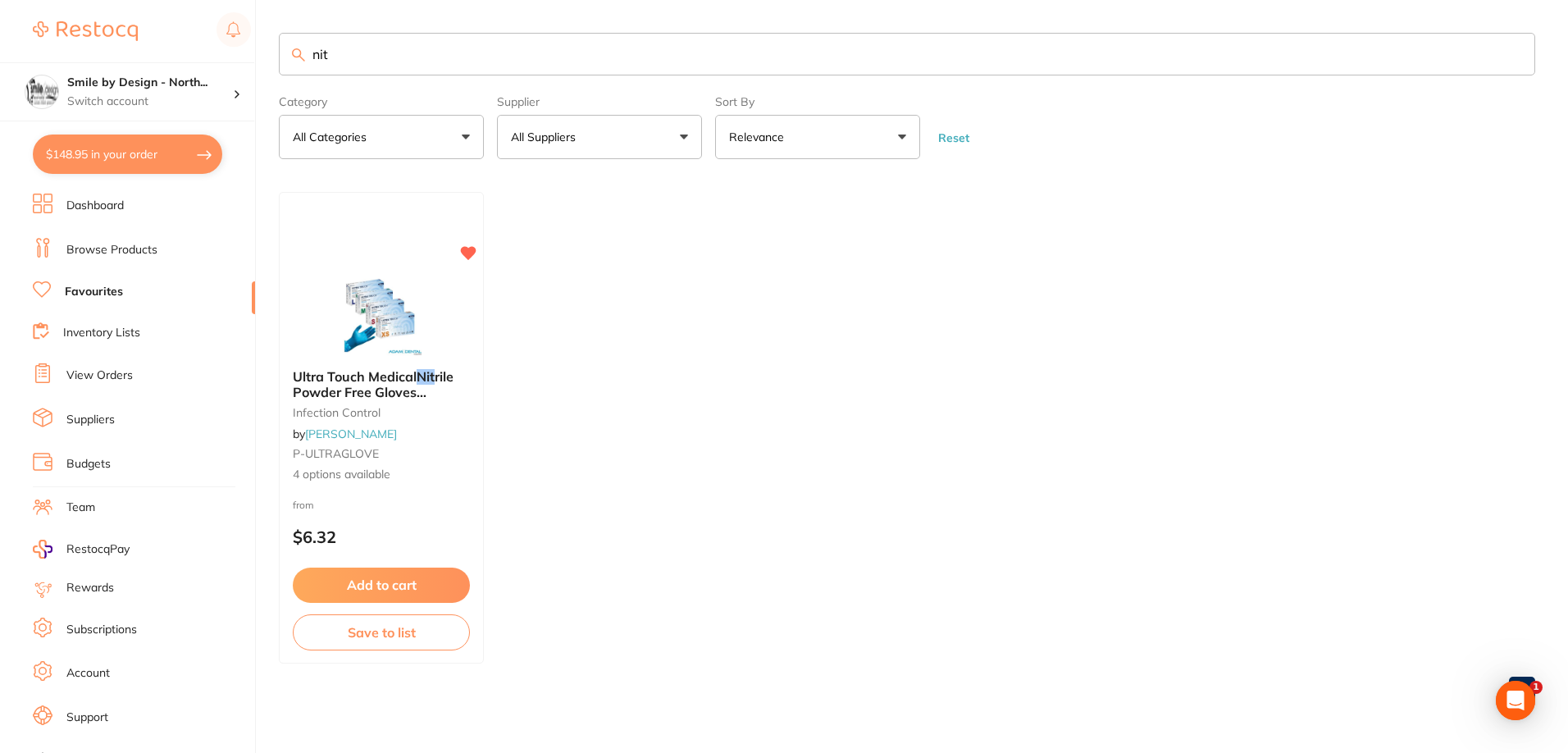
type input "nit"
click at [124, 195] on li "Dashboard" at bounding box center [143, 206] width 222 height 24
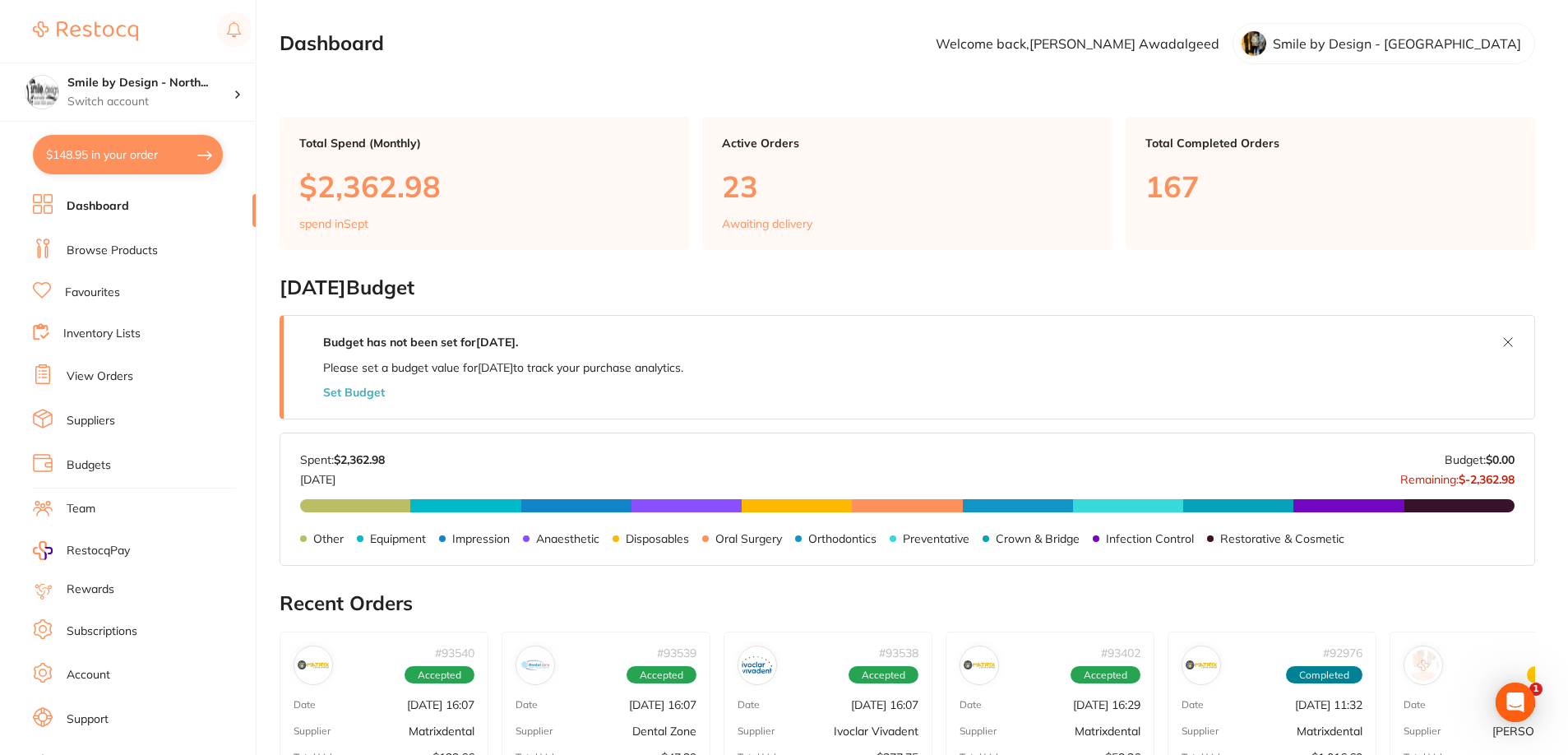
click at [106, 236] on ul "Dashboard Browse Products Favourites Inventory Lists View Orders Suppliers Budg…" at bounding box center [144, 478] width 223 height 567
click at [108, 241] on li "Browse Products" at bounding box center [144, 251] width 223 height 24
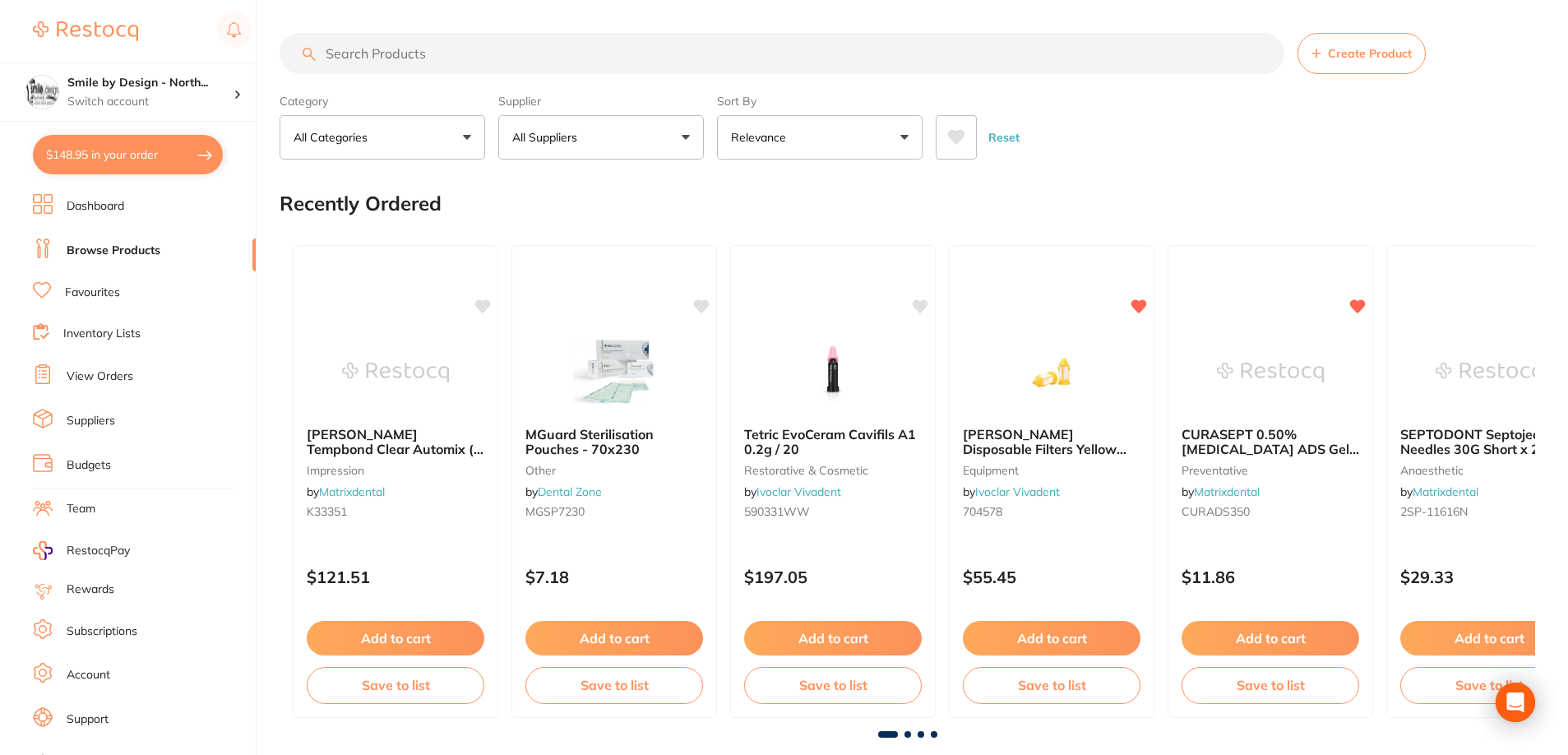
click at [386, 47] on input "search" at bounding box center [782, 54] width 1005 height 41
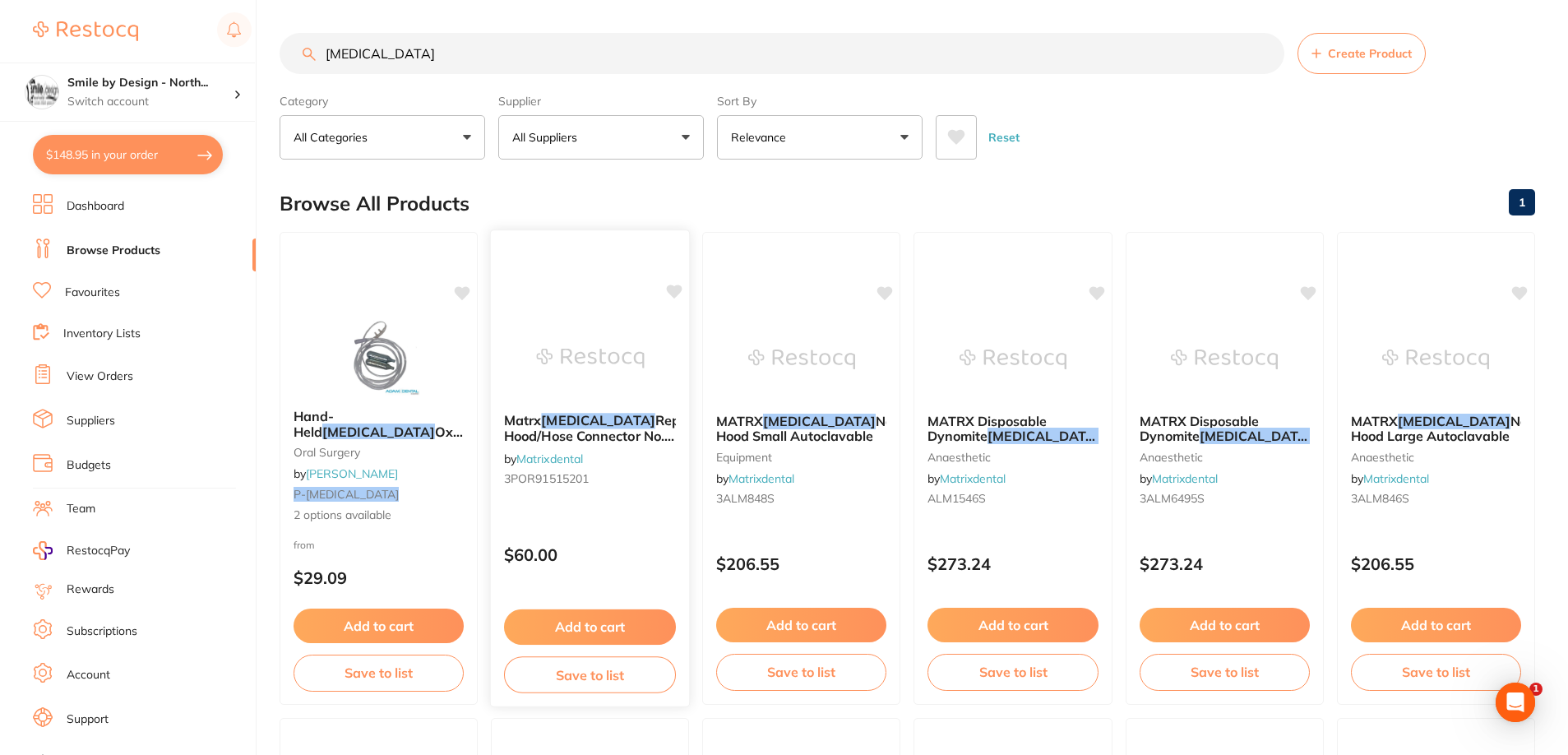
type input "[MEDICAL_DATA]"
click at [672, 451] on div "Matrx Nitrous Replacement Hood/Hose Connector No. 7 (2/pcs) by Matrixdental 3PO…" at bounding box center [591, 453] width 199 height 106
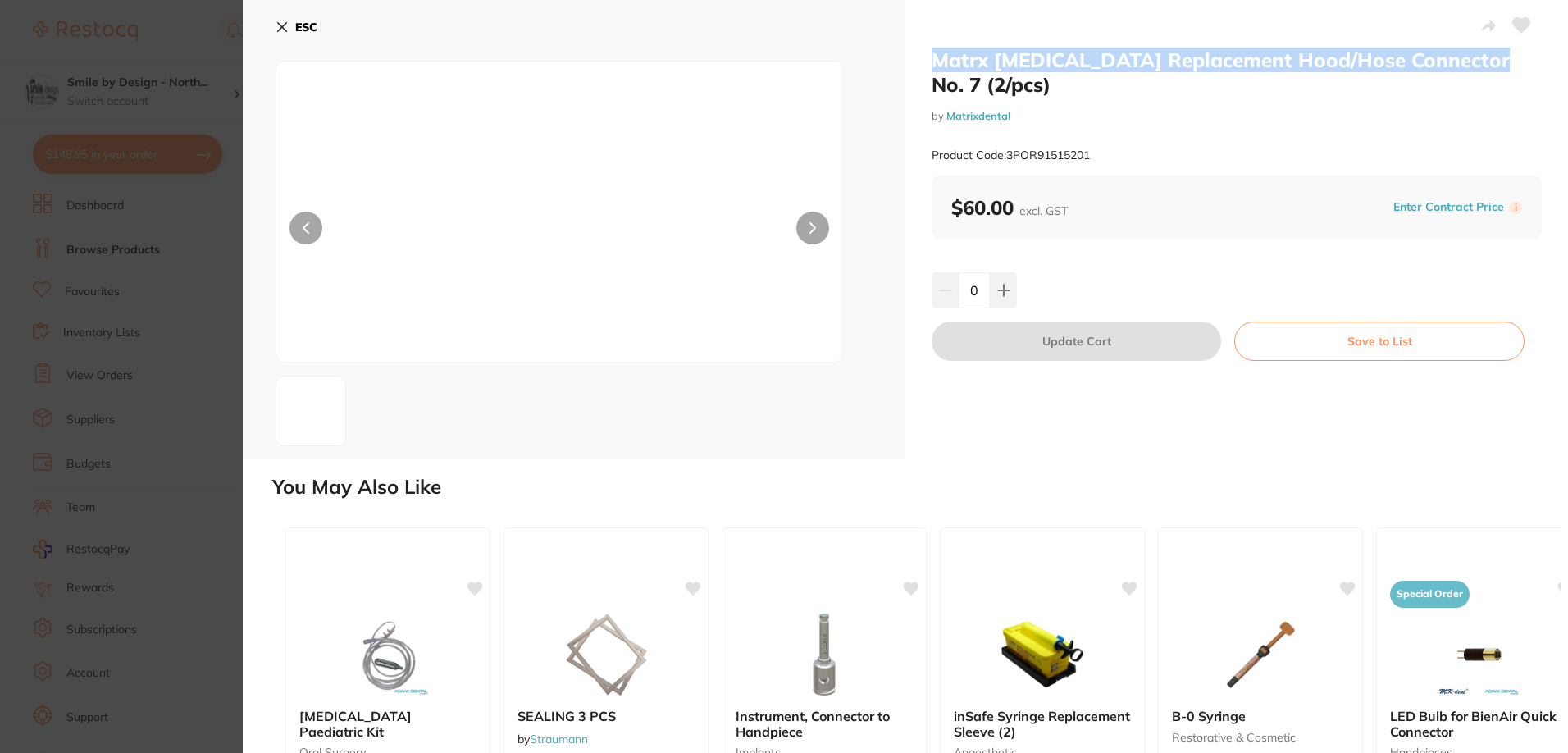
drag, startPoint x: 931, startPoint y: 60, endPoint x: 1469, endPoint y: 50, distance: 538.1
click at [1469, 50] on h2 "Matrx [MEDICAL_DATA] Replacement Hood/Hose Connector No. 7 (2/pcs)" at bounding box center [1237, 72] width 610 height 50
copy h2 "Matrx Nitrous Replacement Hood/Hose Connector No. 7"
click at [275, 15] on button "ESC" at bounding box center [296, 27] width 42 height 28
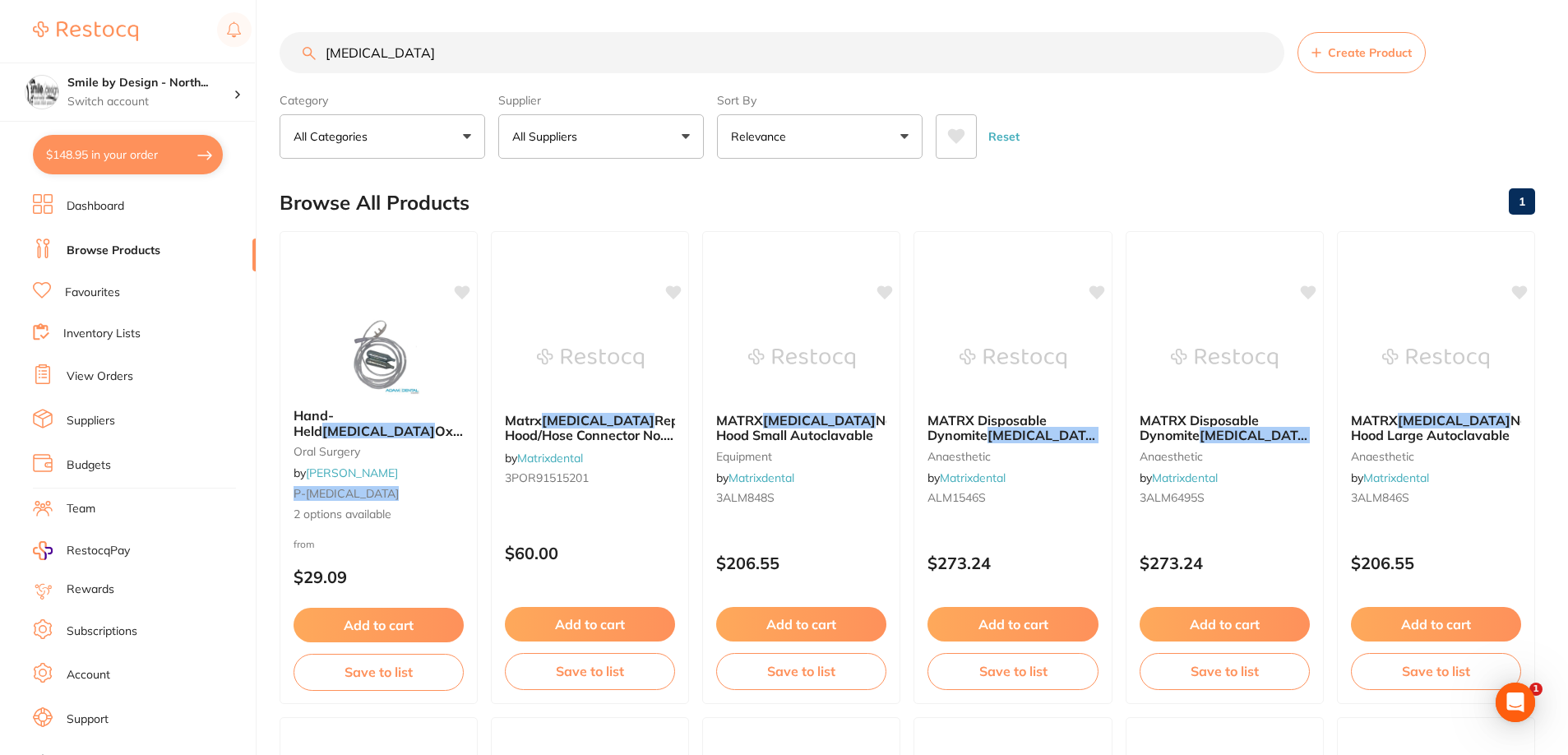
scroll to position [1, 0]
drag, startPoint x: 362, startPoint y: 67, endPoint x: 253, endPoint y: 65, distance: 109.0
click at [253, 65] on div "$148.95 Smile by Design - North... Switch account Smile by Design - [GEOGRAPHIC…" at bounding box center [784, 377] width 1568 height 755
paste input "QuickConnect Anatomy Band"
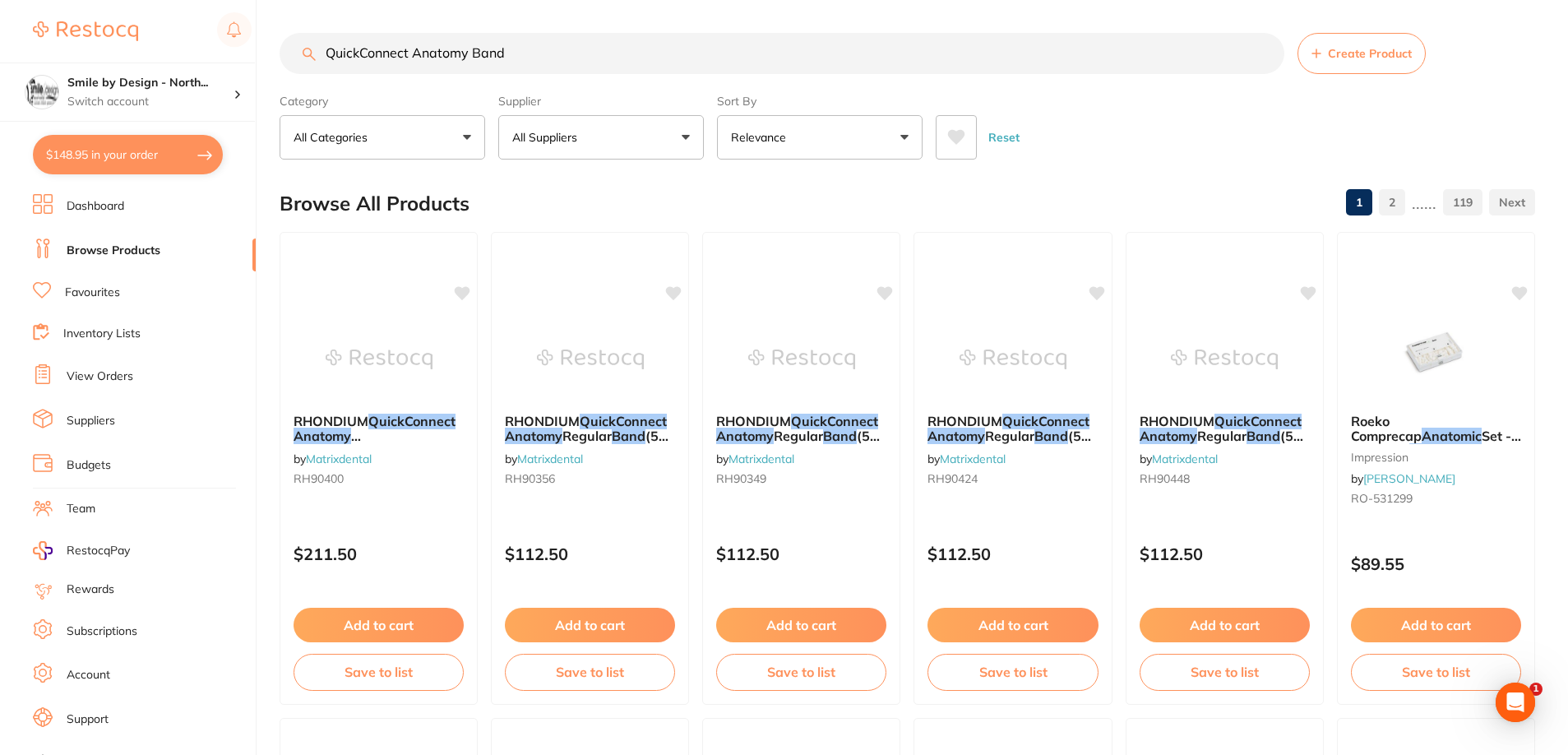
scroll to position [0, 0]
type input "QuickConnect Anatomy Band"
click at [1099, 149] on div "Reset" at bounding box center [1229, 131] width 587 height 57
click at [371, 374] on img at bounding box center [378, 358] width 108 height 83
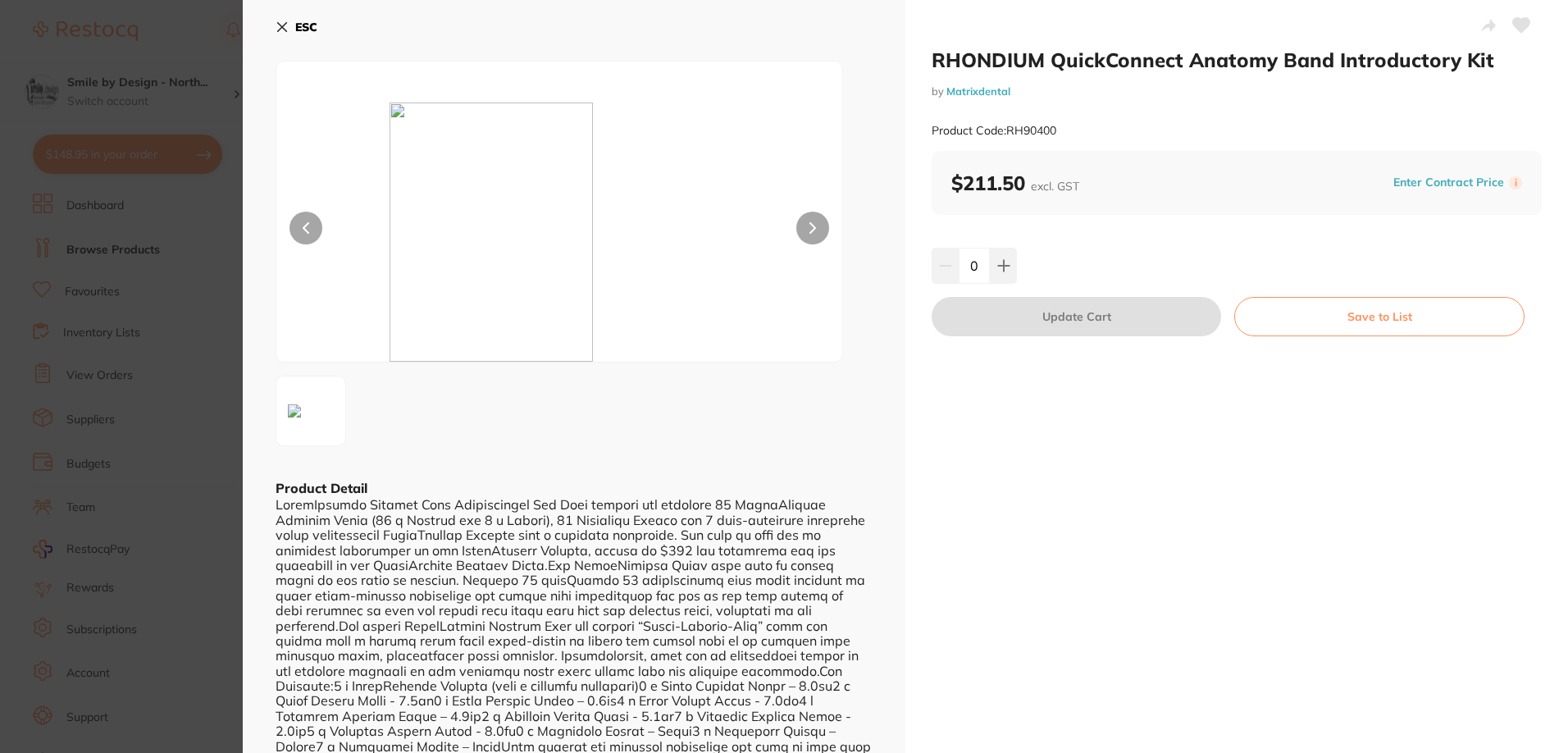
click at [294, 27] on button "ESC" at bounding box center [296, 27] width 42 height 28
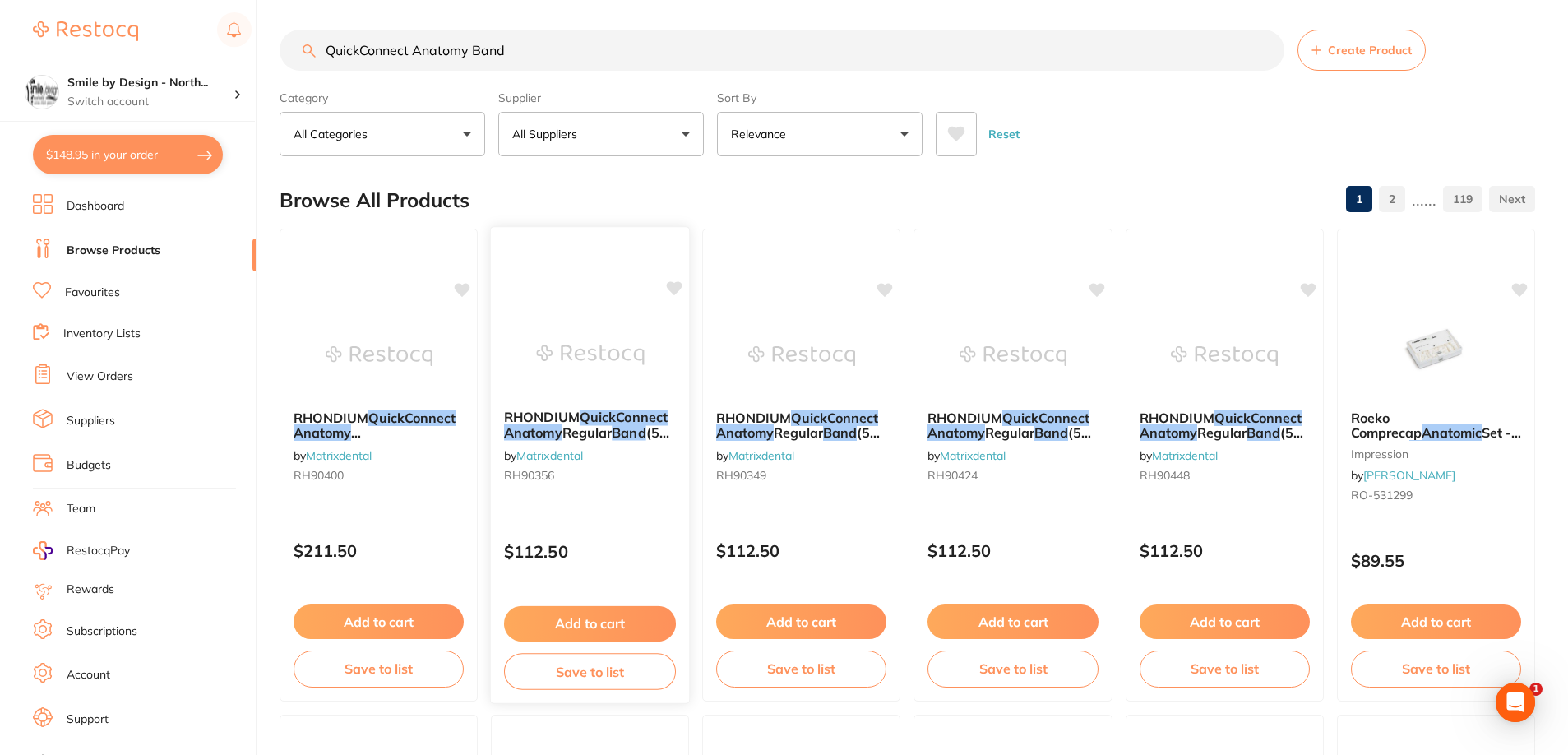
click at [552, 349] on img at bounding box center [590, 355] width 108 height 83
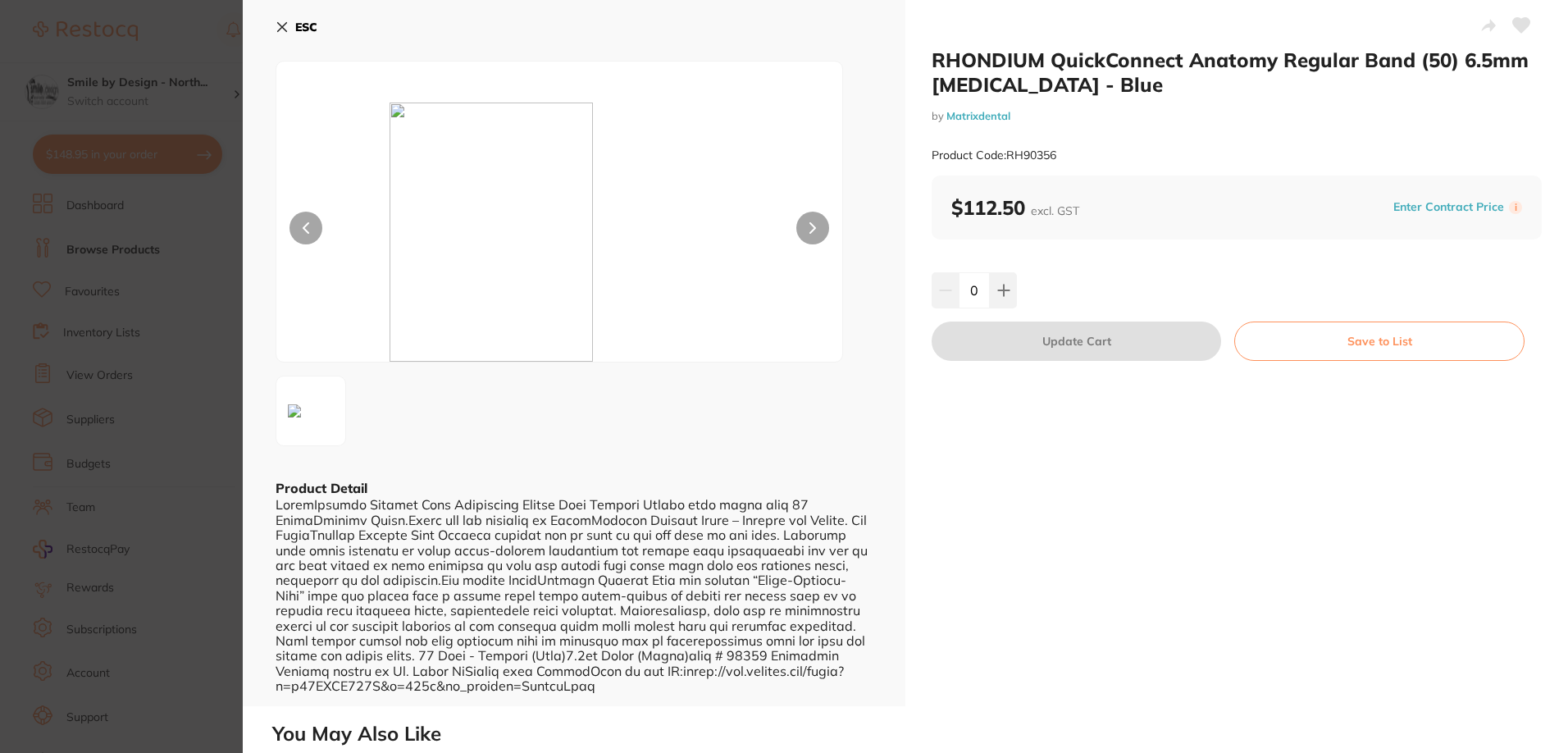
click at [278, 28] on icon at bounding box center [282, 27] width 13 height 13
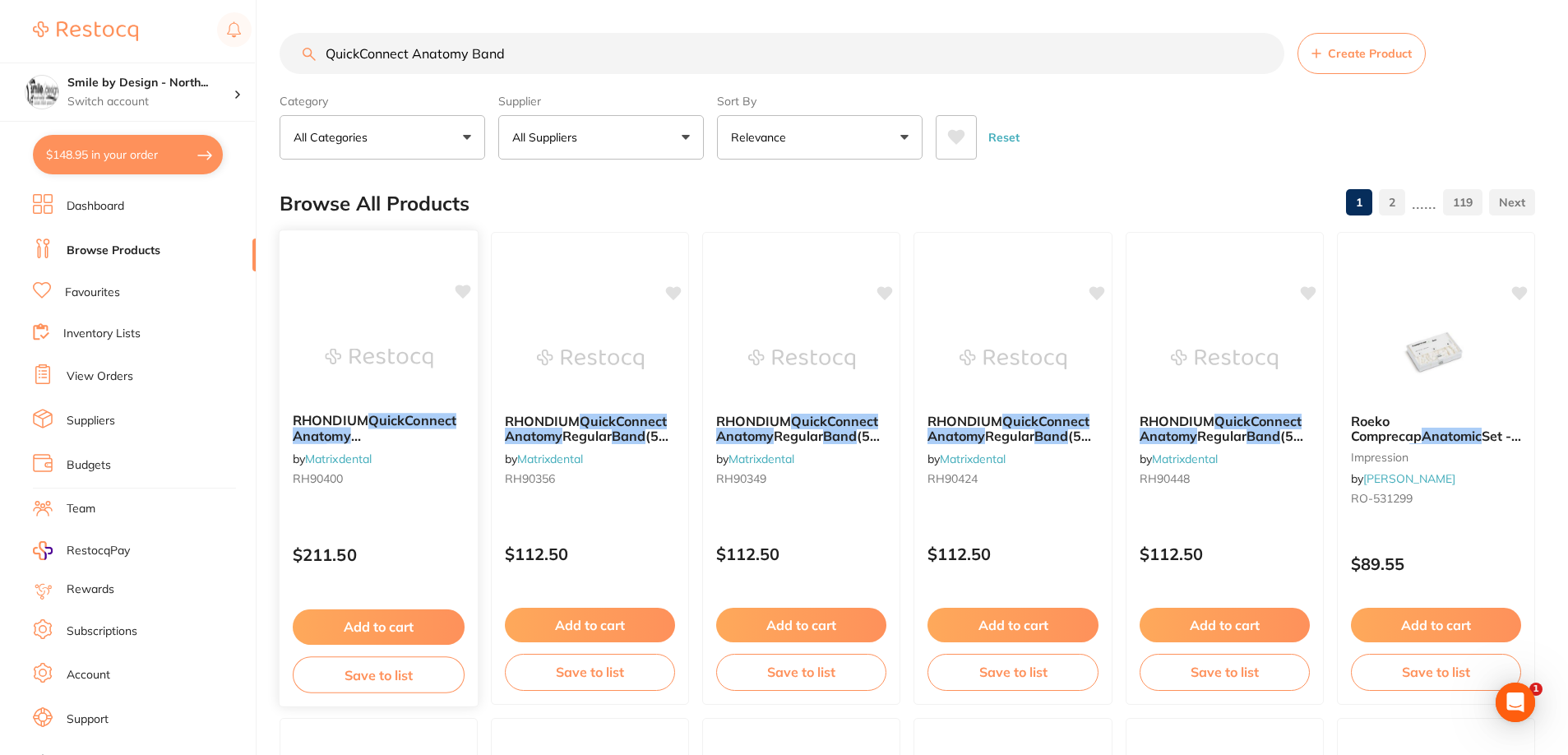
click at [400, 331] on img at bounding box center [378, 358] width 108 height 83
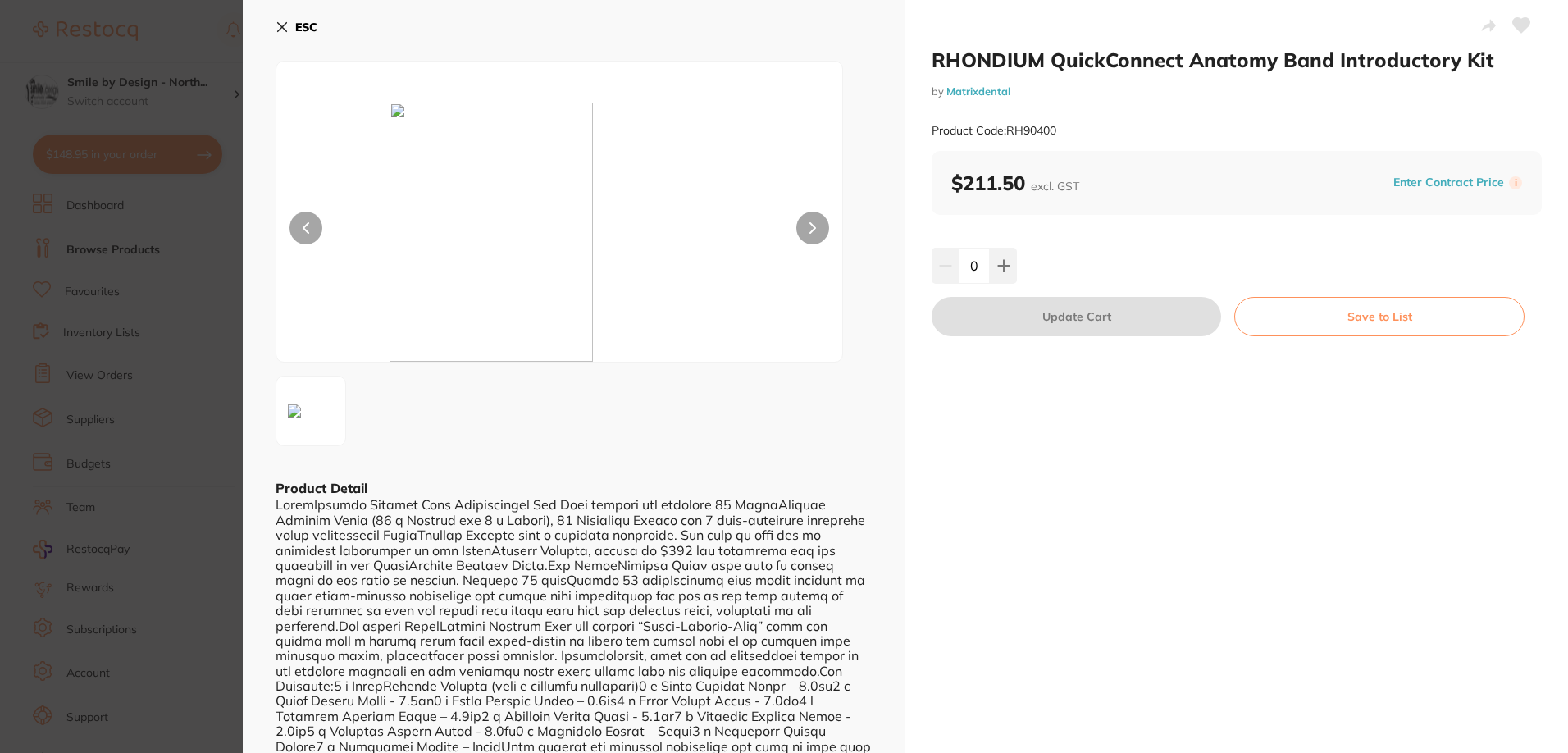
click at [283, 19] on button "ESC" at bounding box center [296, 27] width 42 height 28
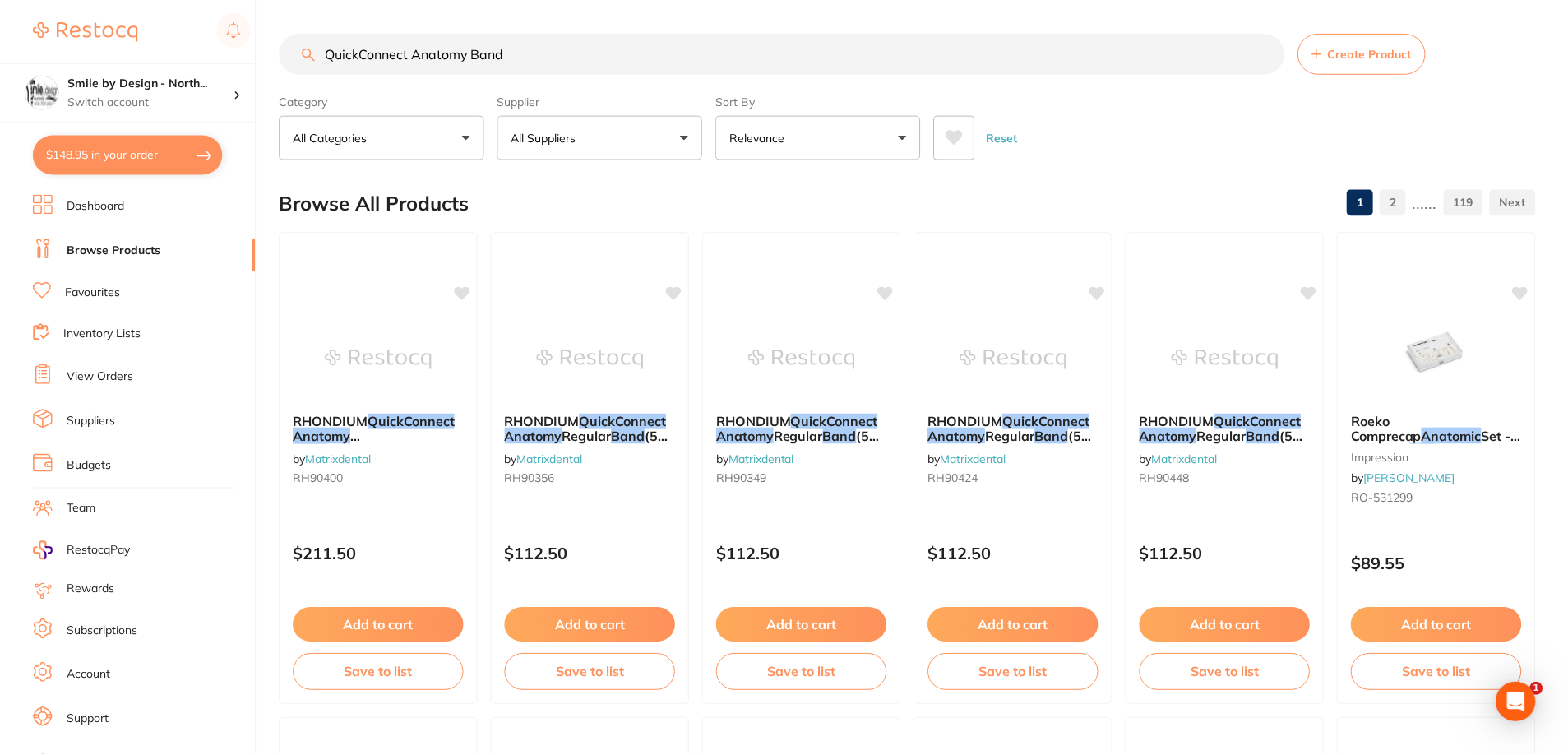
scroll to position [2, 0]
click at [53, 296] on li "Favourites" at bounding box center [144, 292] width 223 height 22
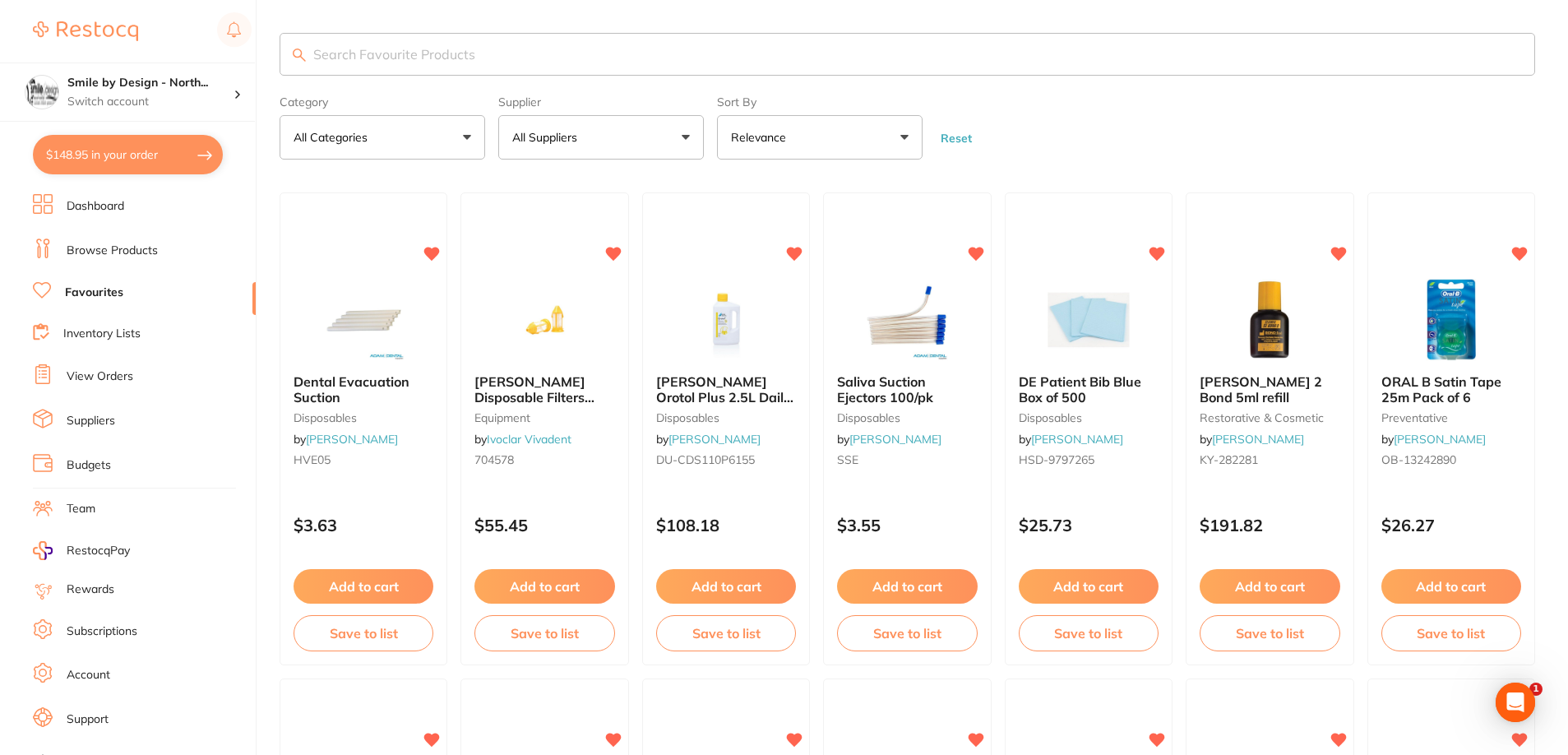
click at [360, 52] on input "search" at bounding box center [908, 54] width 1256 height 43
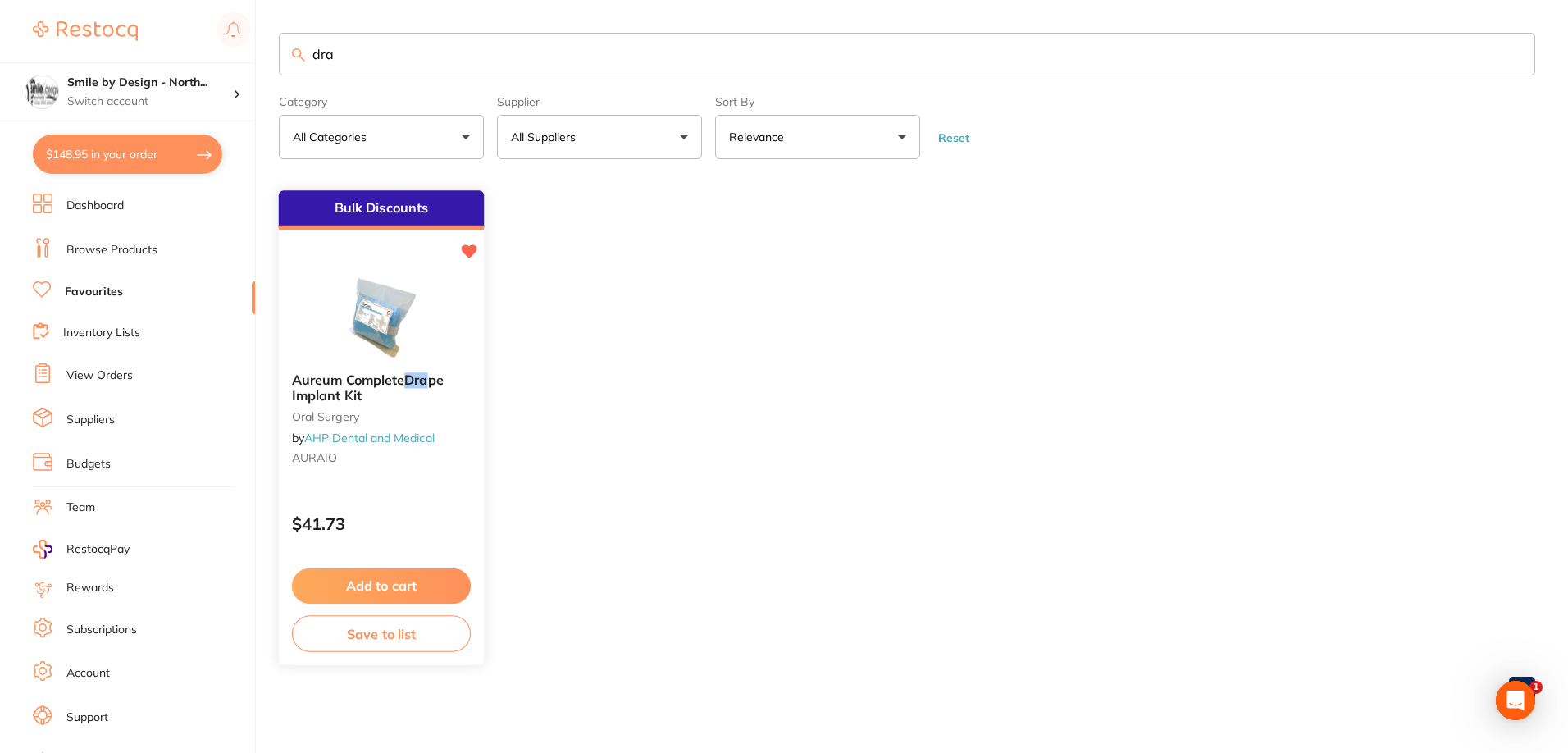
type input "dra"
click at [415, 323] on img at bounding box center [380, 318] width 108 height 82
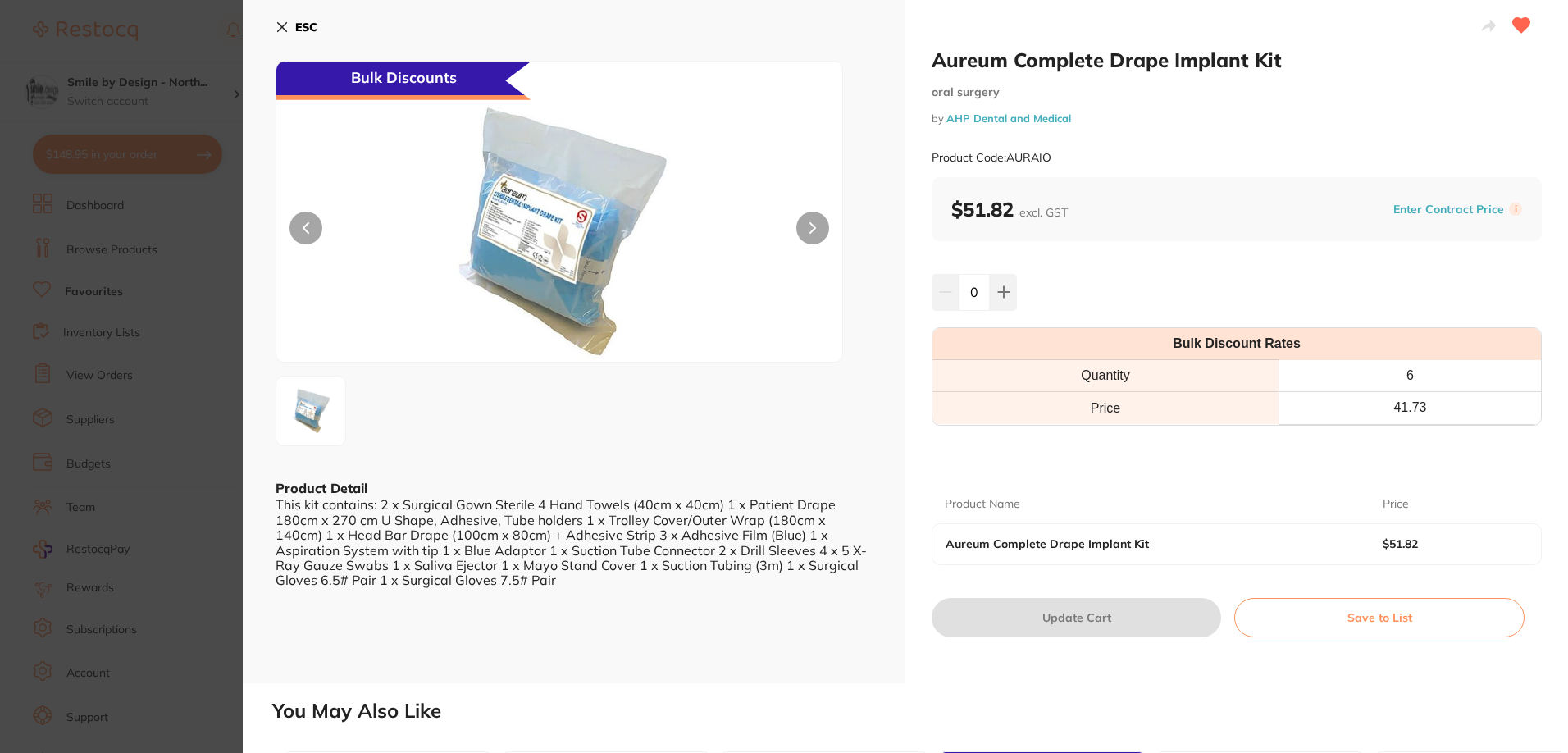
click at [281, 32] on icon at bounding box center [282, 27] width 13 height 13
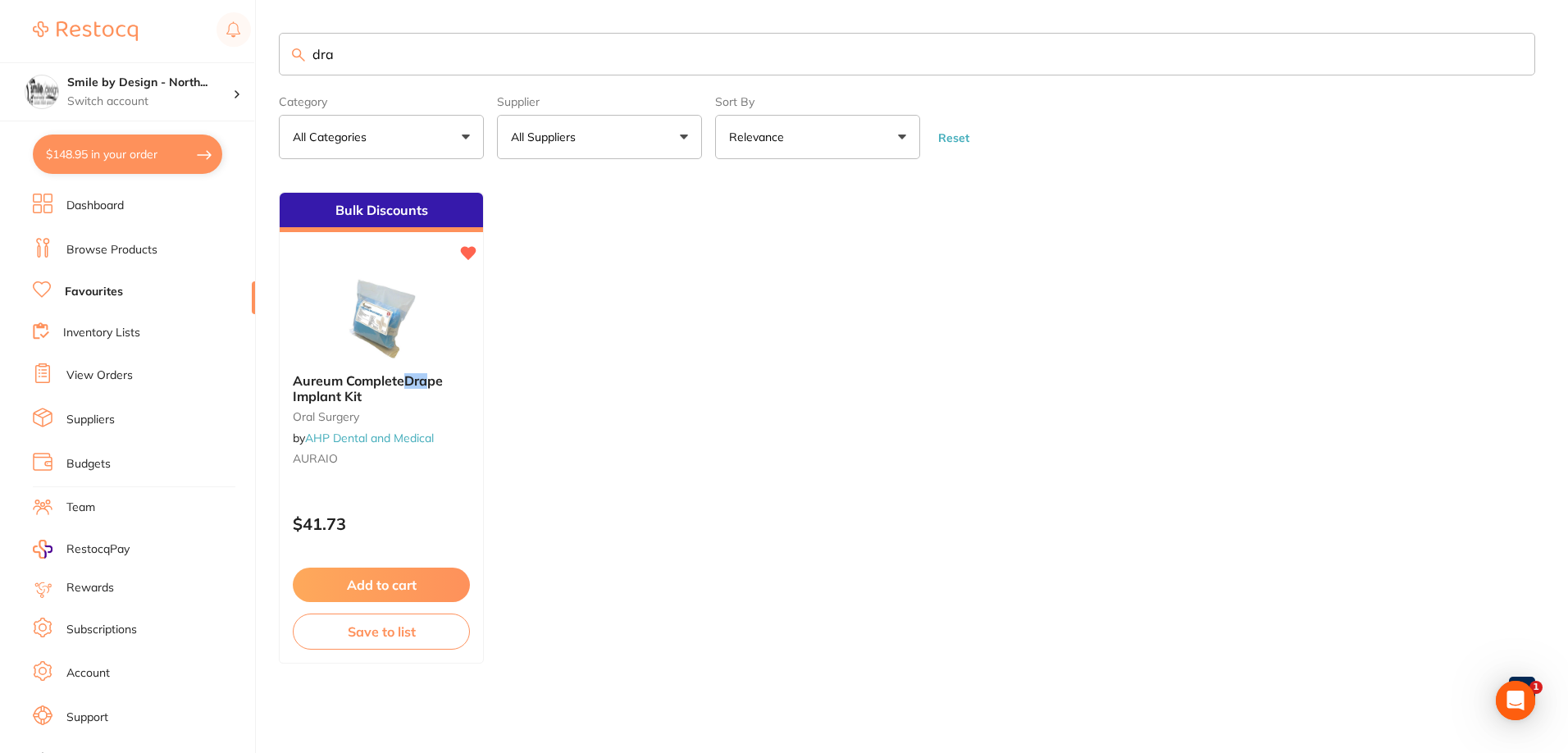
click at [101, 322] on li "Inventory Lists" at bounding box center [143, 333] width 222 height 22
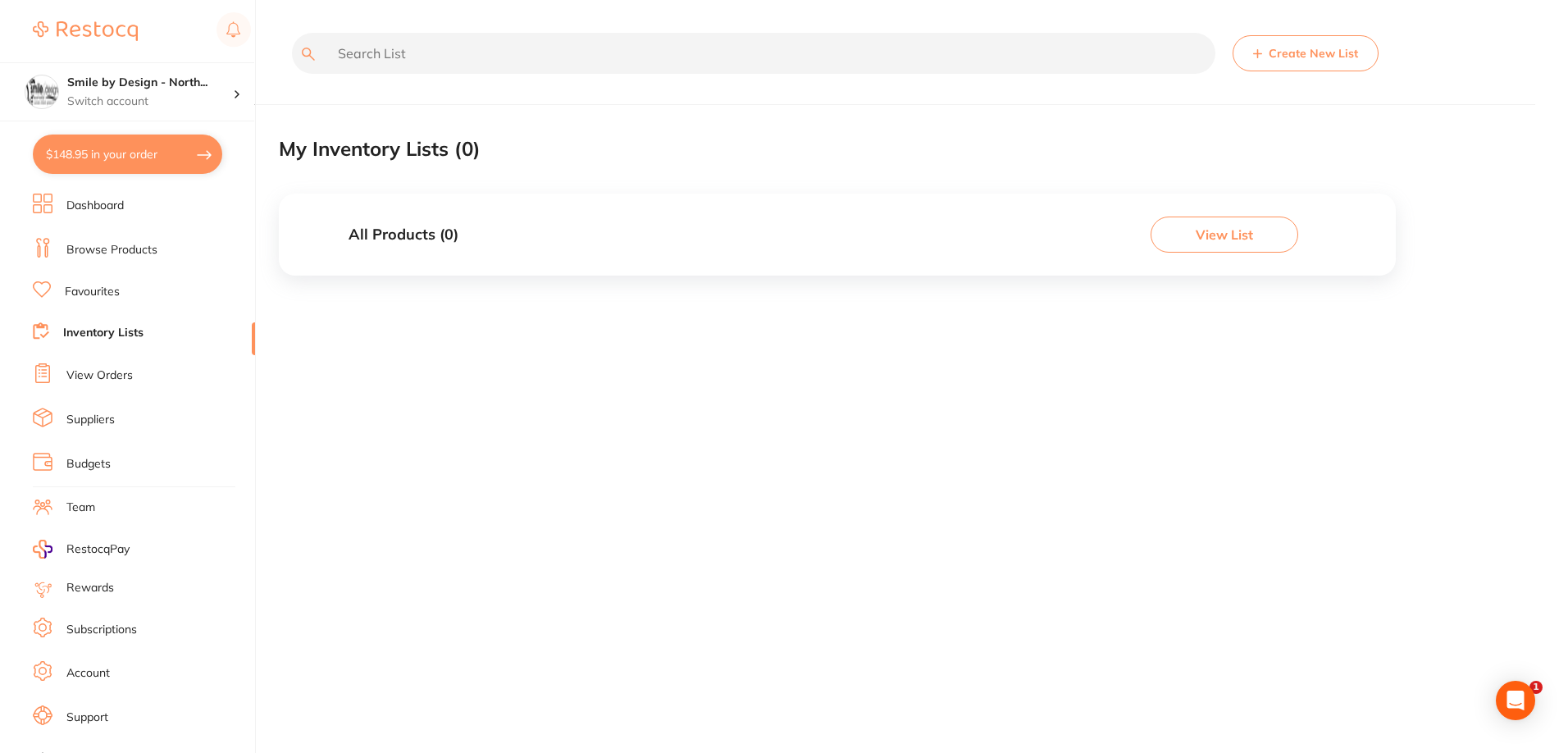
click at [95, 359] on ul "Dashboard Browse Products Favourites Inventory Lists View Orders Suppliers Budg…" at bounding box center [143, 477] width 222 height 566
click at [94, 362] on ul "Dashboard Browse Products Favourites Inventory Lists View Orders Suppliers Budg…" at bounding box center [143, 477] width 222 height 566
click at [80, 376] on link "View Orders" at bounding box center [99, 376] width 66 height 17
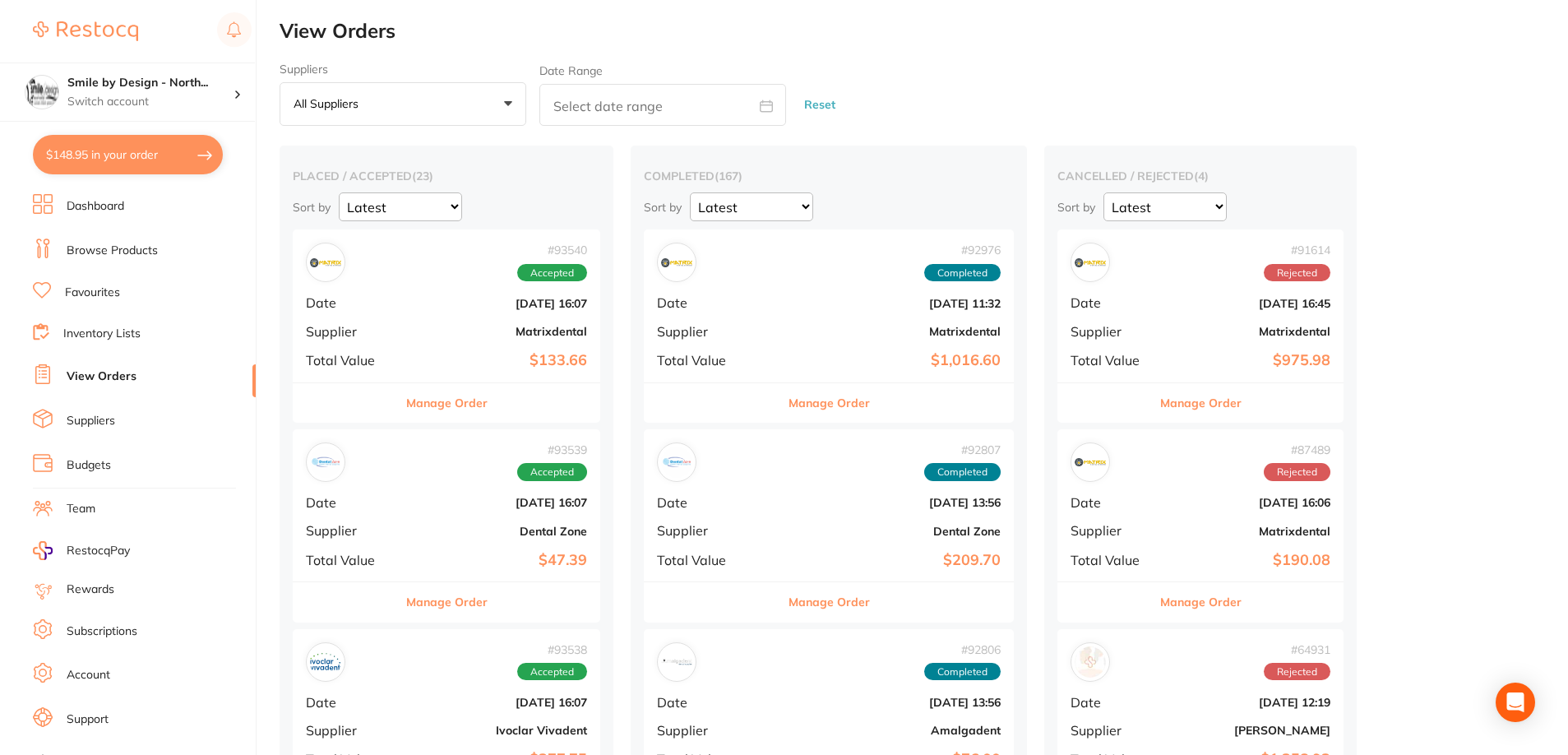
click at [406, 303] on div "# 93540 Accepted Date [DATE] 16:07 Supplier Matrixdental Total Value $133.66" at bounding box center [447, 305] width 308 height 152
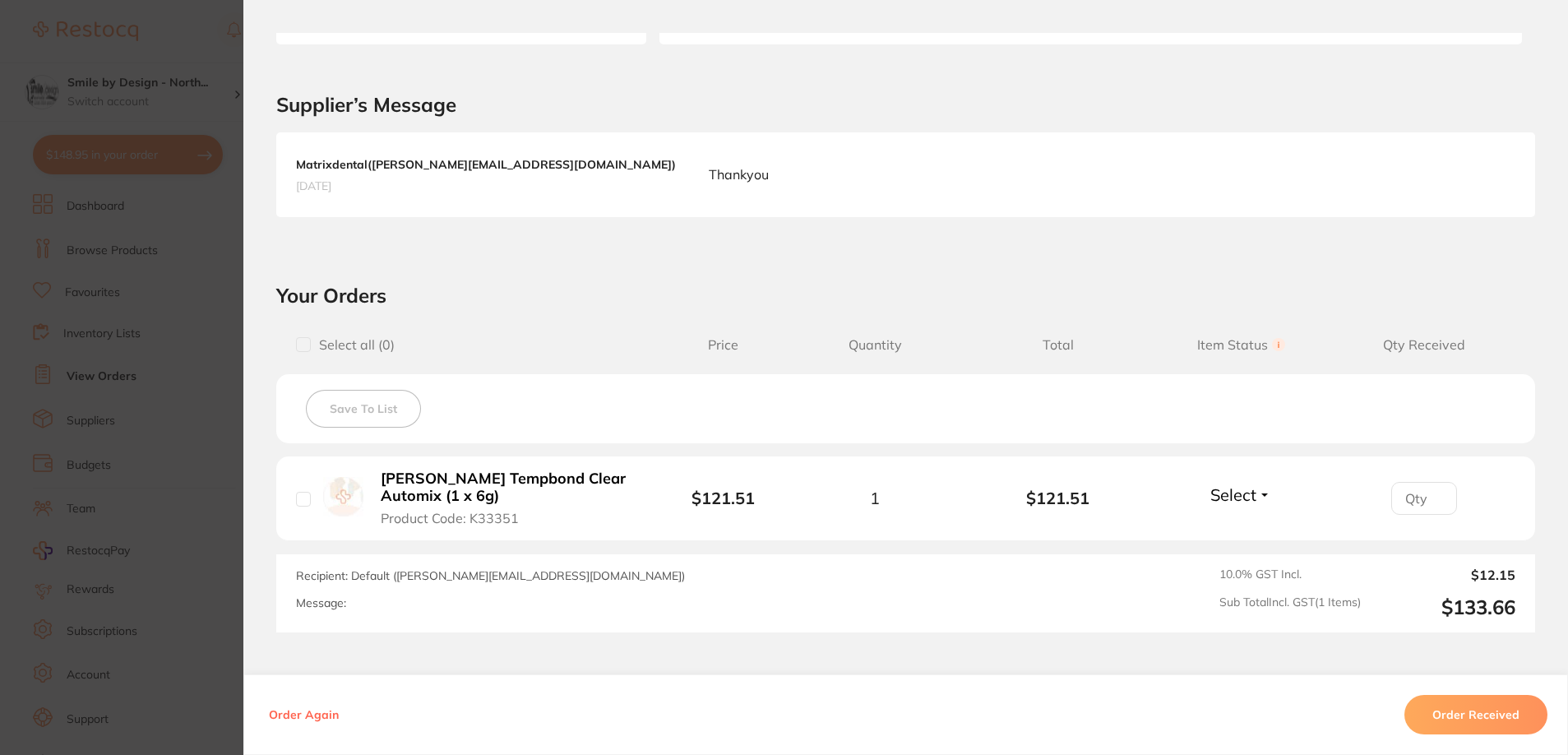
scroll to position [329, 0]
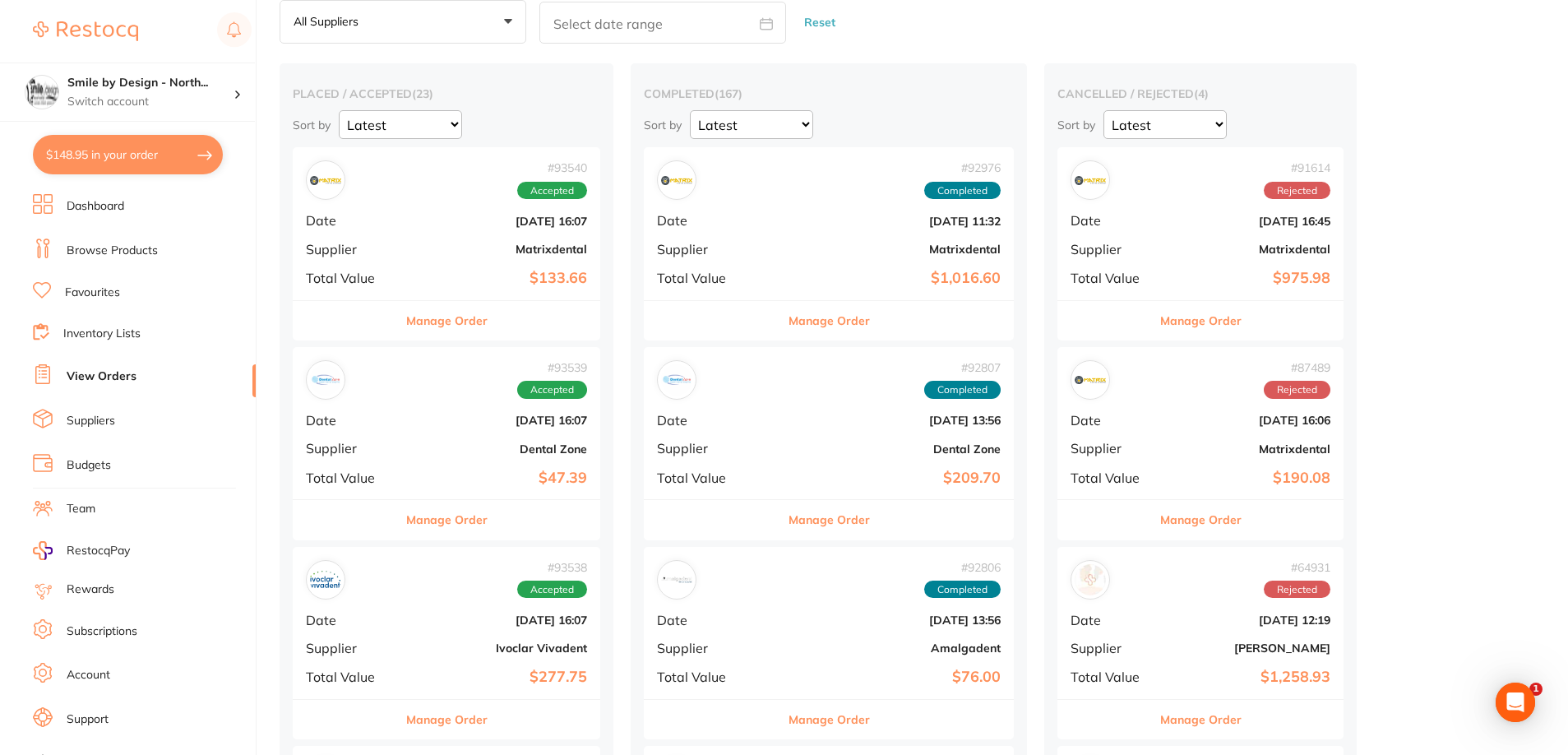
click at [461, 483] on b "$47.39" at bounding box center [498, 478] width 178 height 17
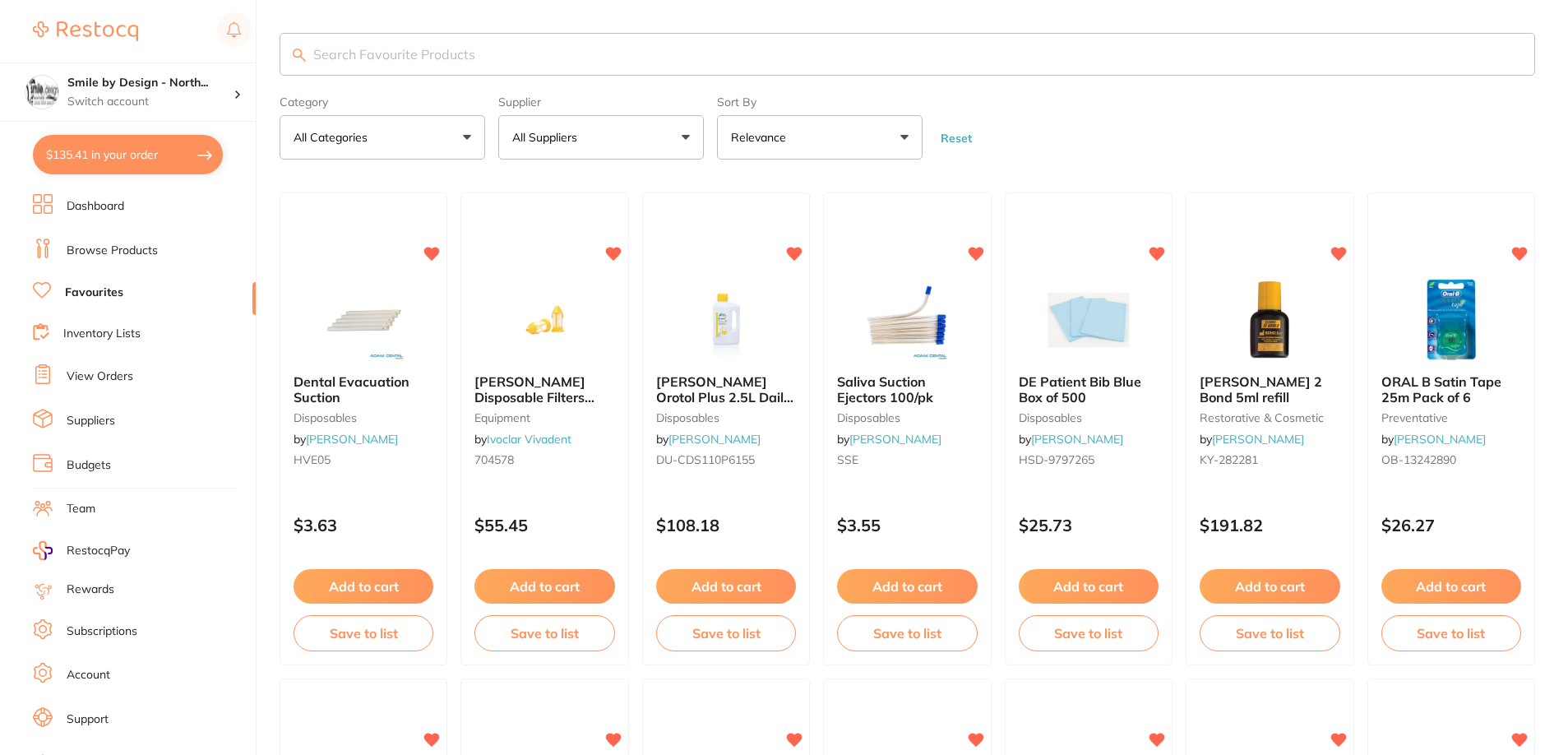
click at [94, 369] on link "View Orders" at bounding box center [100, 377] width 67 height 17
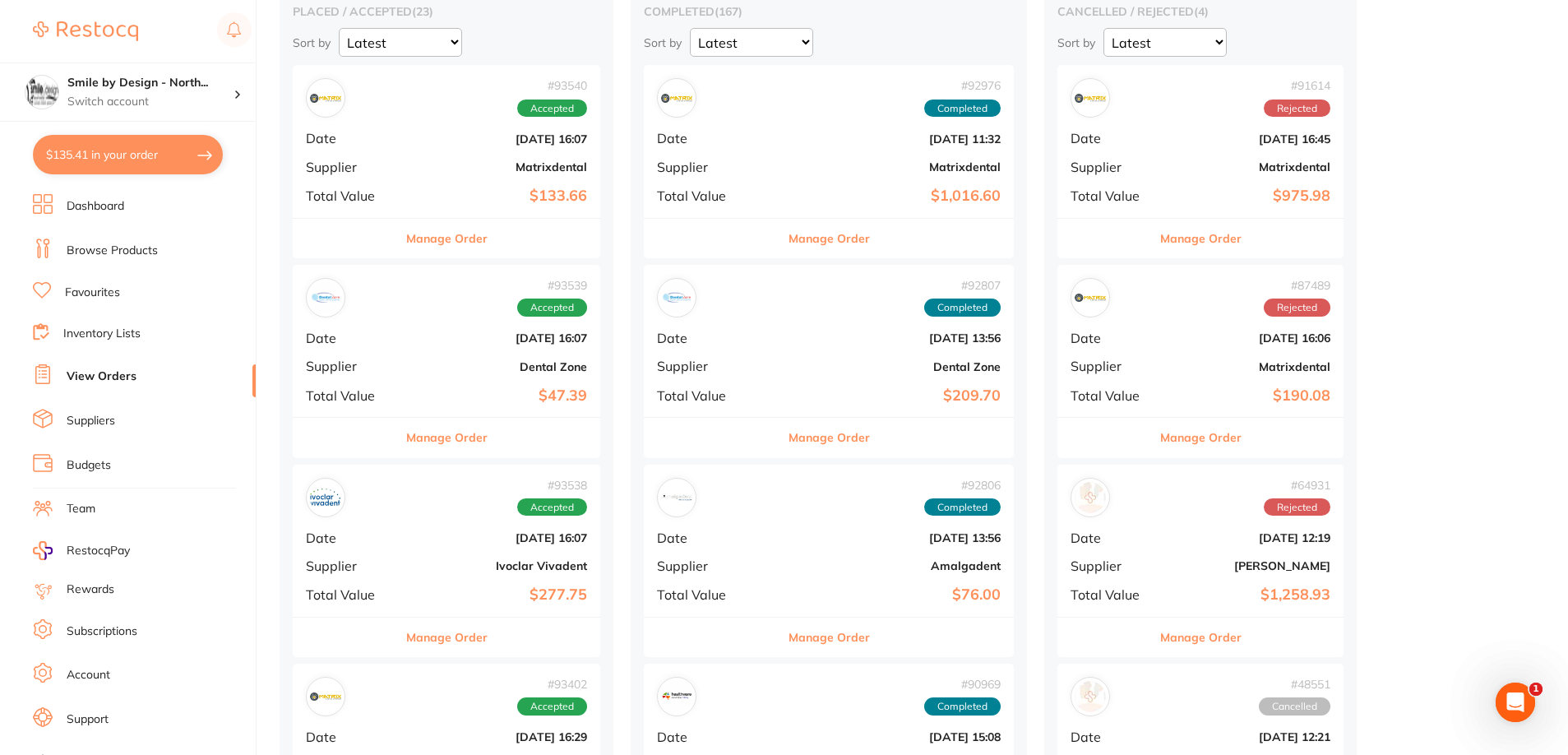
click at [429, 386] on div "# 93539 Accepted Date Sept 11 2025, 16:07 Supplier Dental Zone Total Value $47.…" at bounding box center [447, 341] width 308 height 152
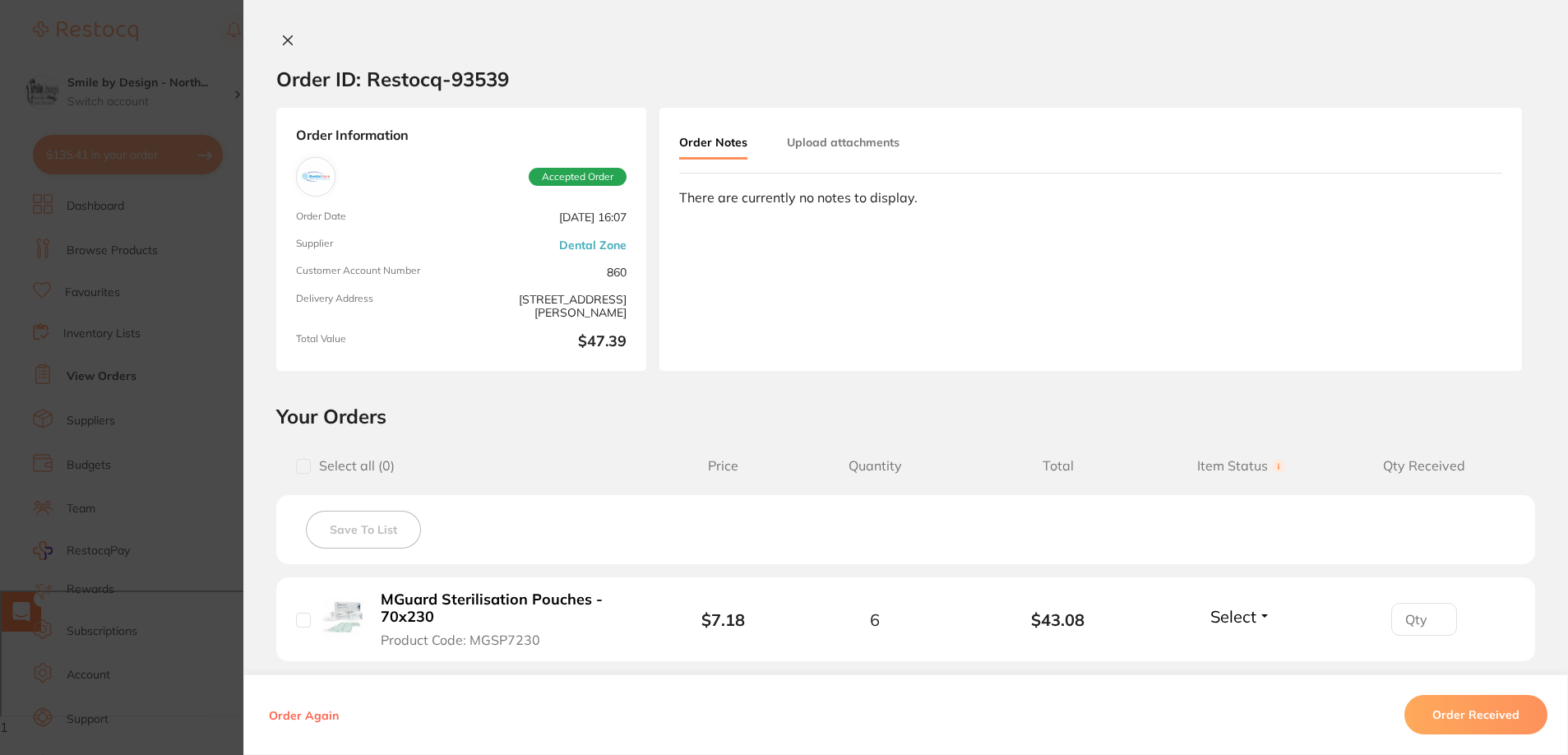
drag, startPoint x: 206, startPoint y: 394, endPoint x: 323, endPoint y: 460, distance: 134.3
click at [215, 393] on section "Order ID: Restocq- 93539 Order Information Accepted Order Order Date Sept 11 20…" at bounding box center [784, 378] width 1568 height 755
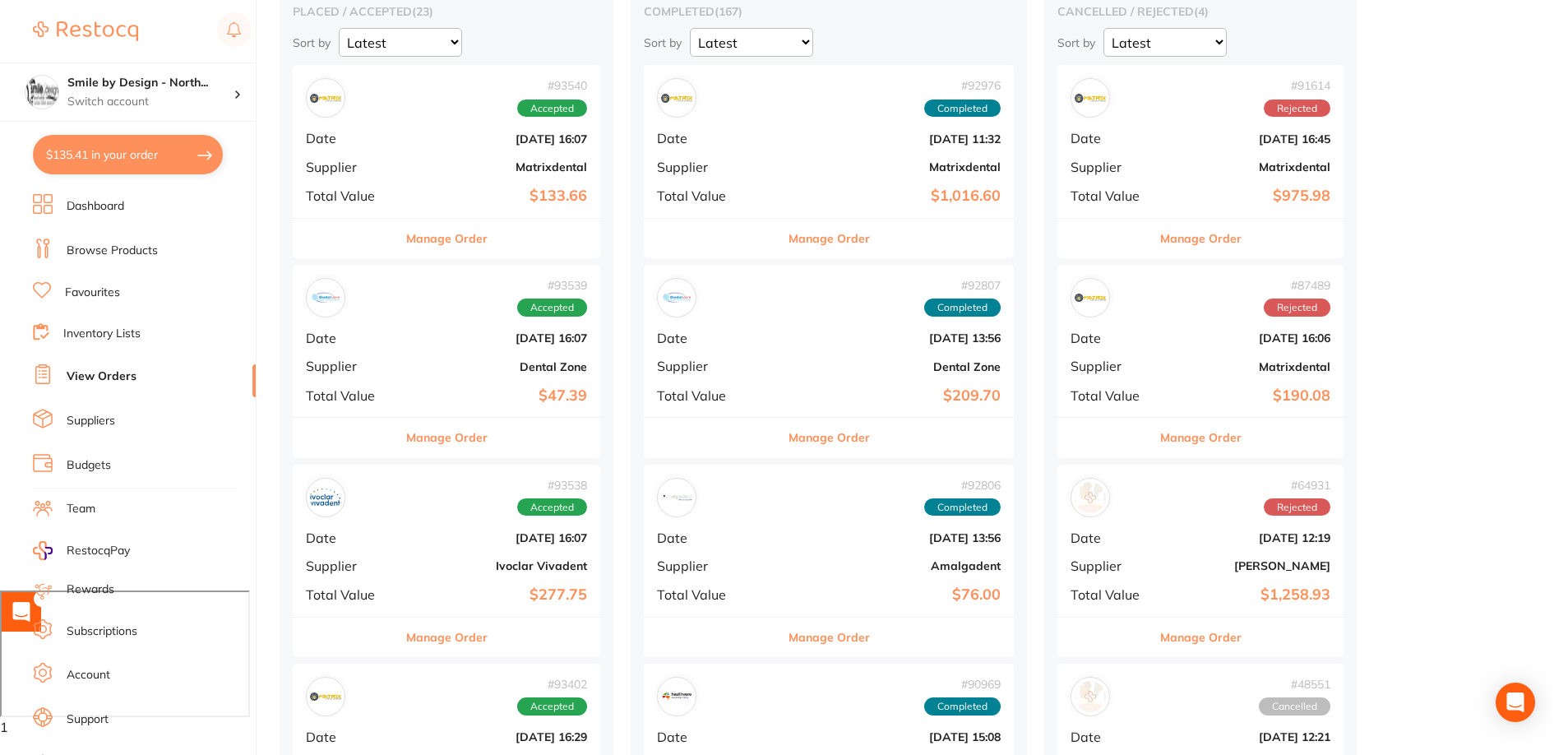
click at [447, 639] on button "Manage Order" at bounding box center [447, 638] width 82 height 39
